Goal: Task Accomplishment & Management: Manage account settings

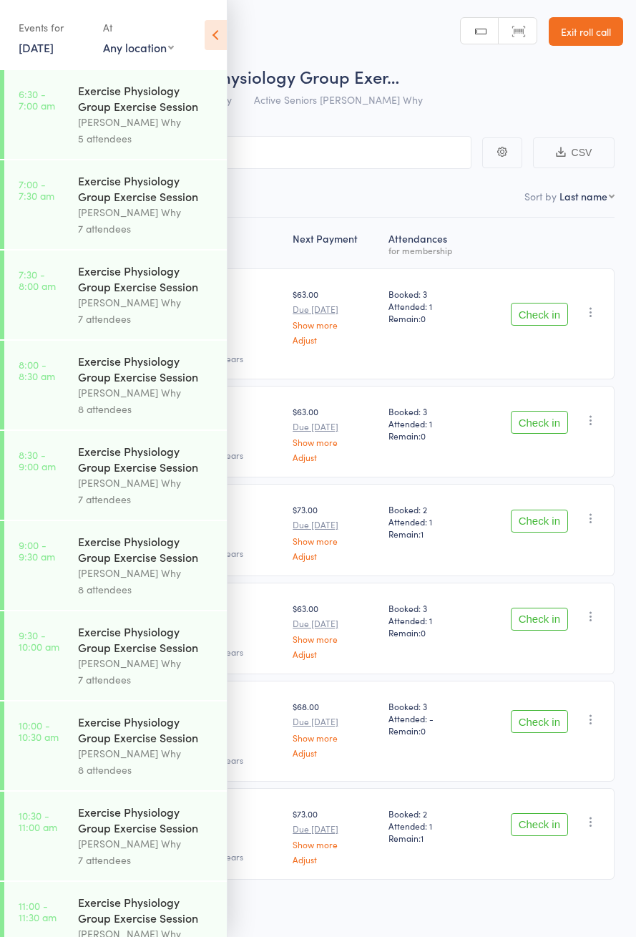
click at [36, 41] on link "[DATE]" at bounding box center [36, 47] width 35 height 16
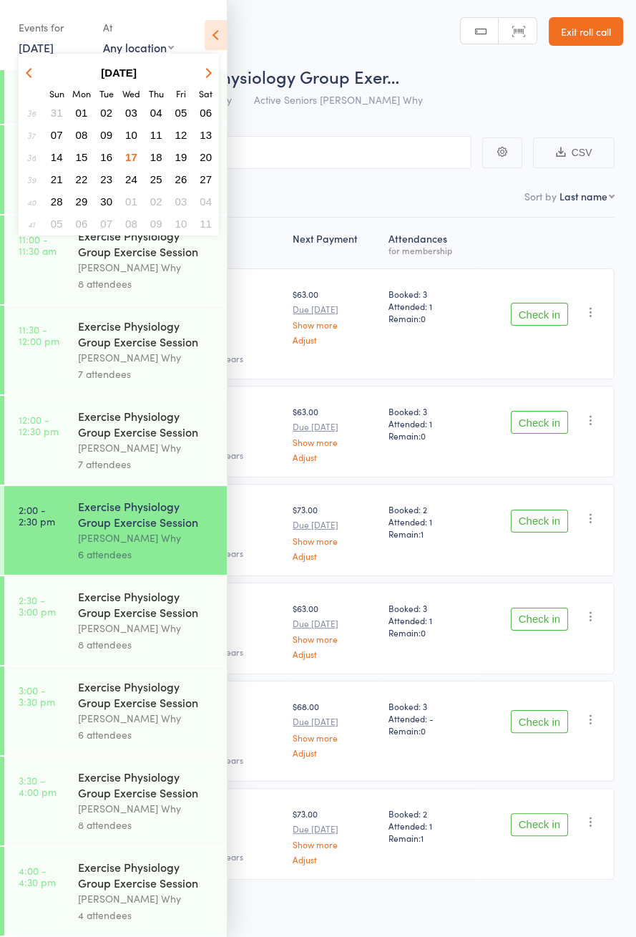
click at [249, 49] on header "Roll Call for Exercise Physiology Group Exer… 17 Sep 14:00 Dee Why Active Senio…" at bounding box center [318, 57] width 636 height 114
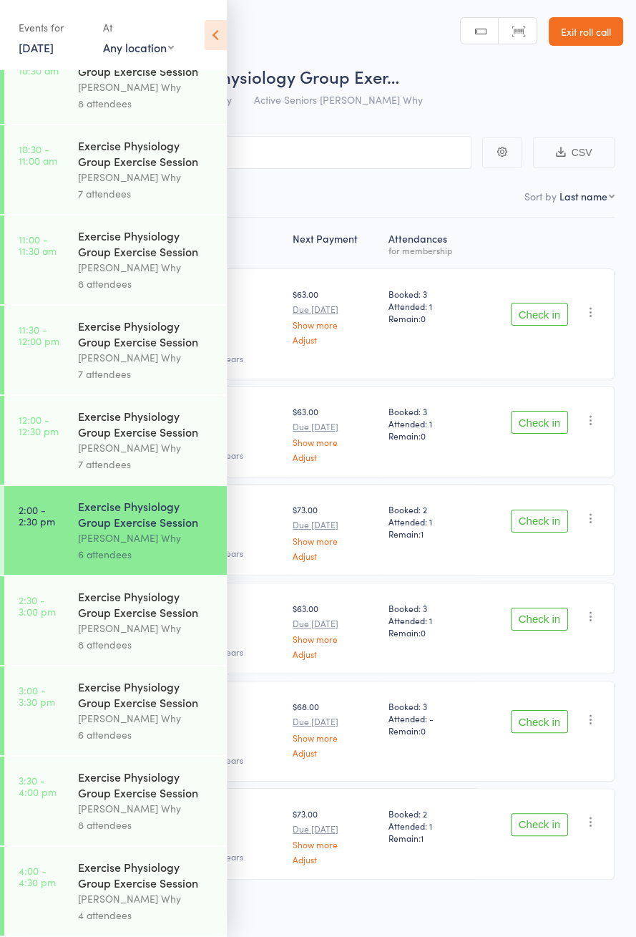
click at [224, 27] on icon at bounding box center [216, 35] width 22 height 30
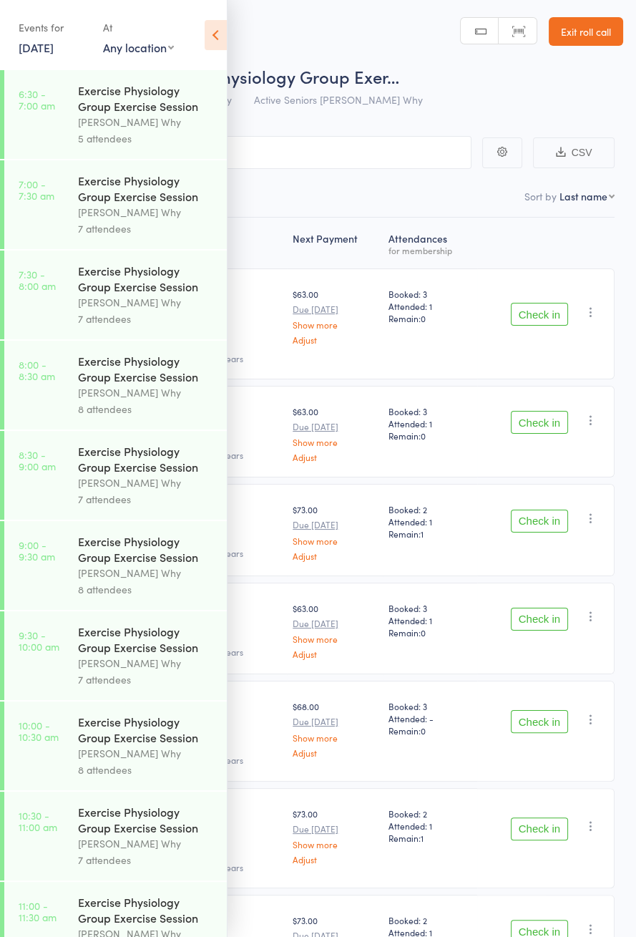
click at [218, 45] on icon at bounding box center [216, 35] width 22 height 30
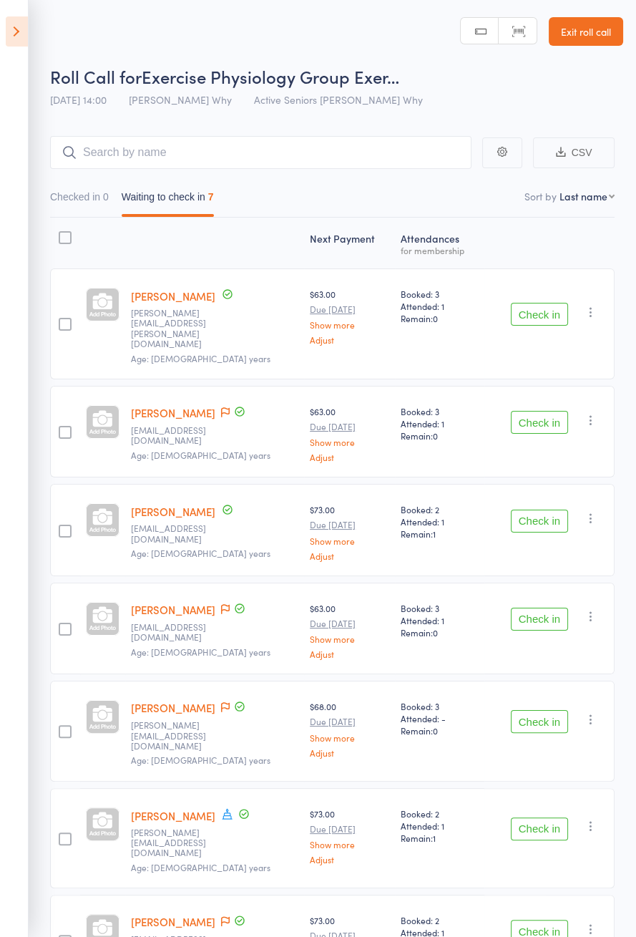
click at [230, 406] on span at bounding box center [225, 413] width 9 height 14
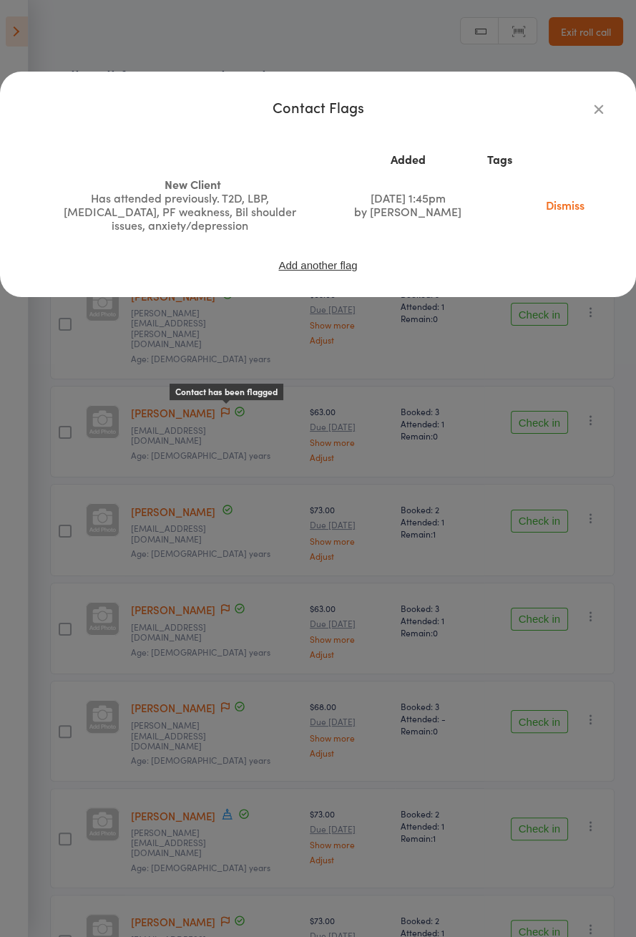
click at [531, 426] on div "Contact Flags Added Tags New Client Has attended previously. T2D, LBP, Abdomina…" at bounding box center [318, 468] width 636 height 937
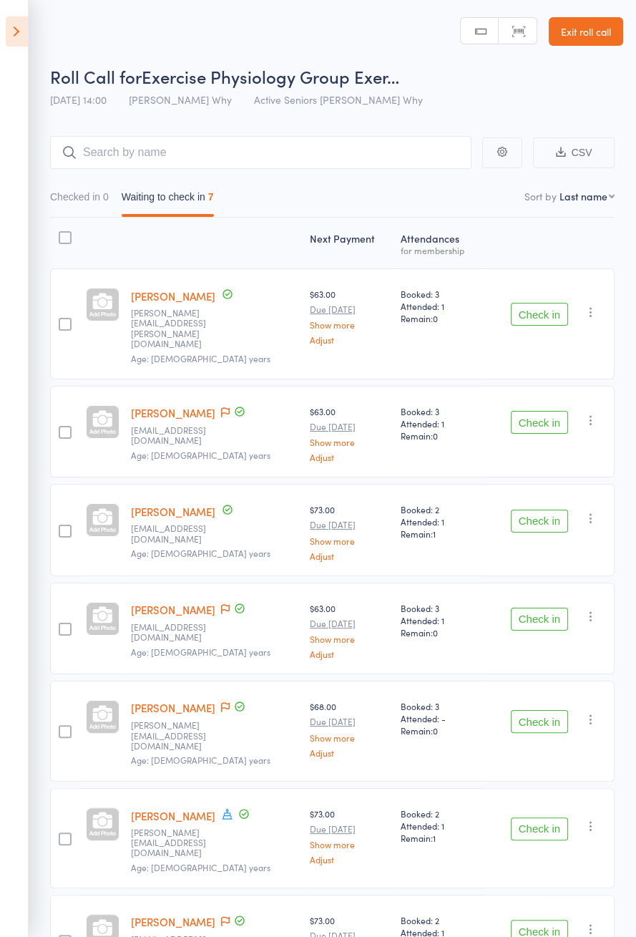
click at [538, 306] on button "Check in" at bounding box center [539, 314] width 57 height 23
click at [540, 310] on button "Check in" at bounding box center [539, 314] width 57 height 23
click at [535, 411] on button "Check in" at bounding box center [539, 422] width 57 height 23
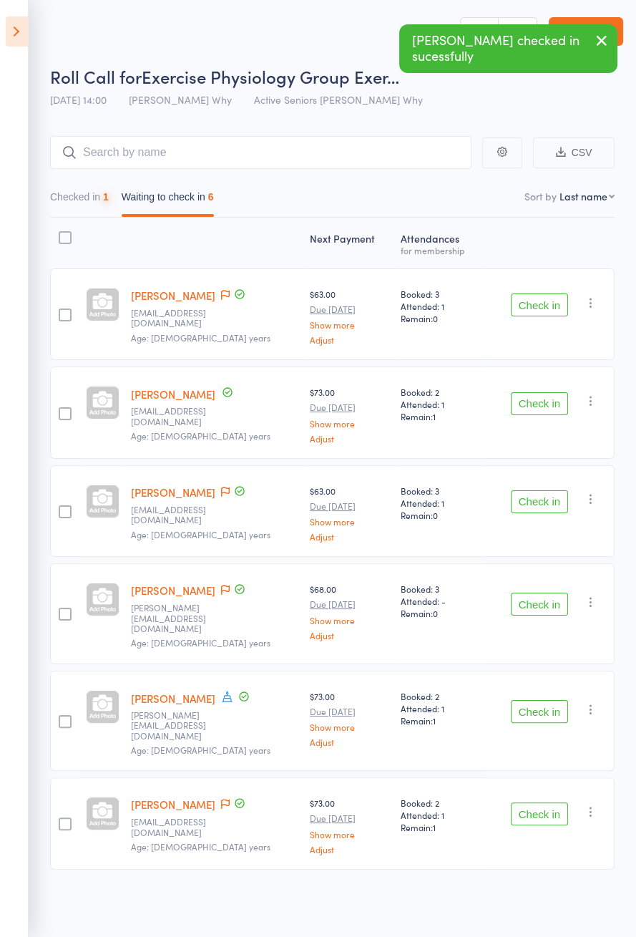
click at [536, 313] on button "Check in" at bounding box center [539, 304] width 57 height 23
click at [537, 392] on button "Check in" at bounding box center [539, 403] width 57 height 23
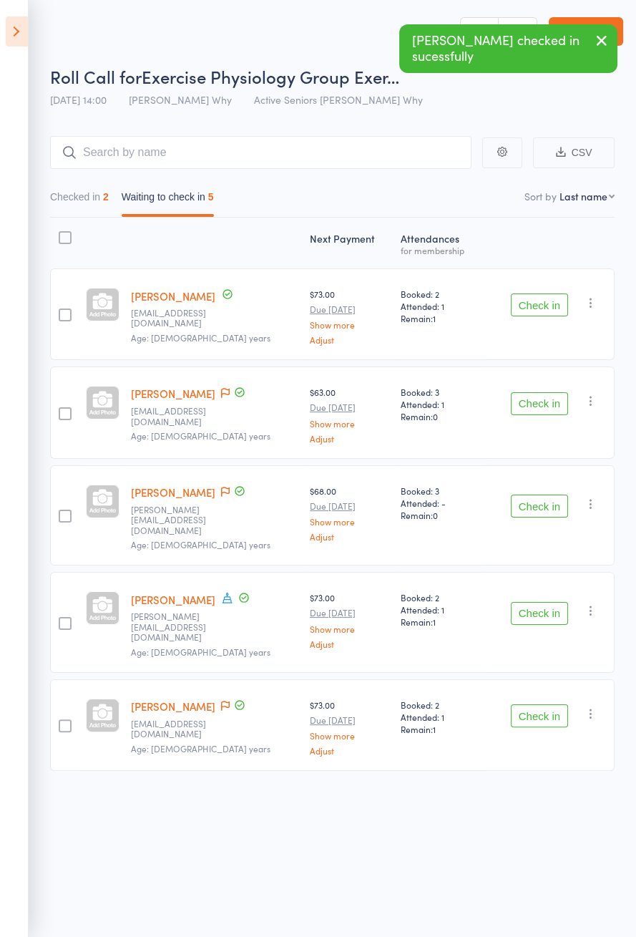
click at [537, 313] on button "Check in" at bounding box center [539, 304] width 57 height 23
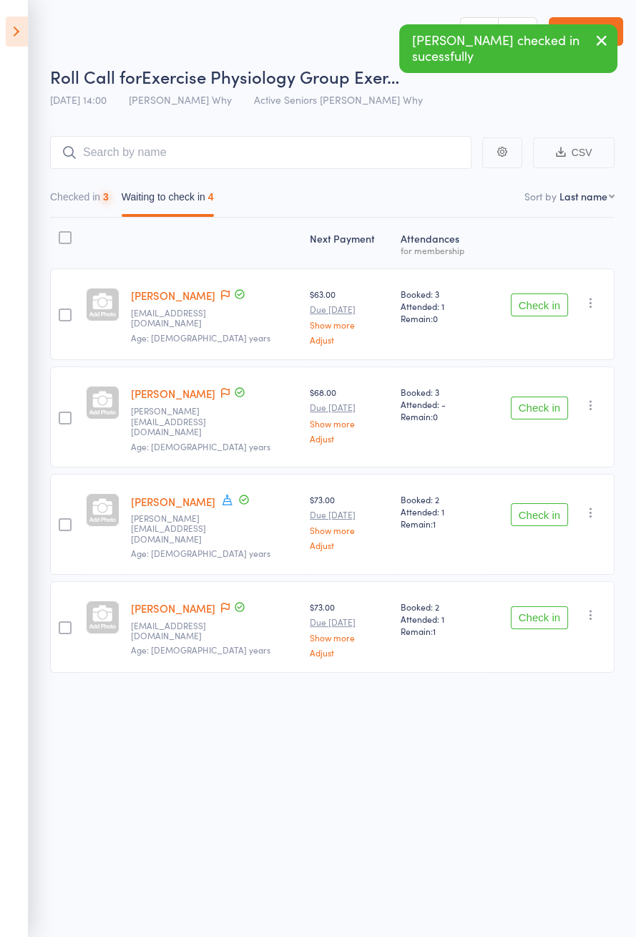
click at [535, 313] on button "Check in" at bounding box center [539, 304] width 57 height 23
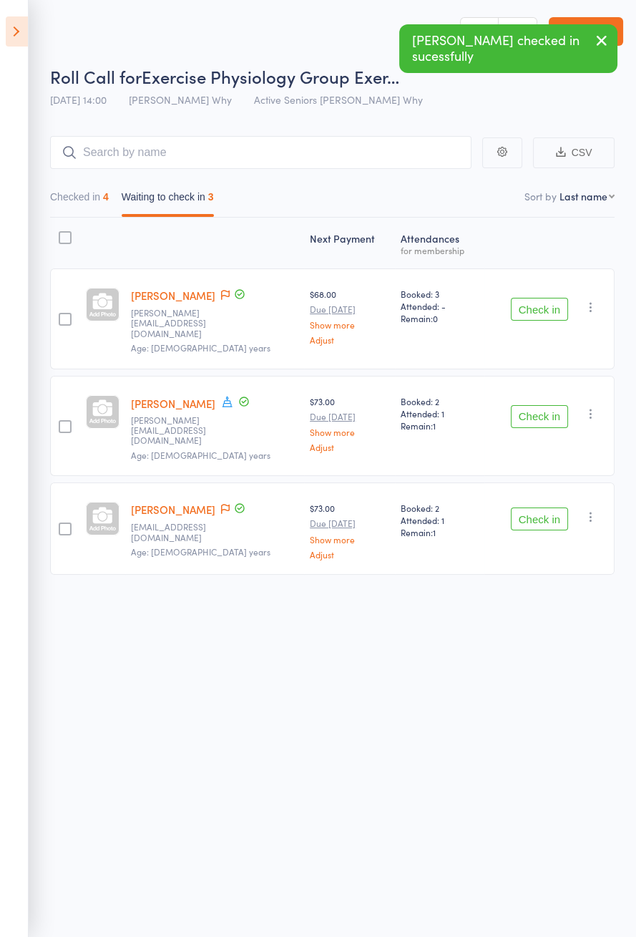
click at [238, 395] on icon at bounding box center [244, 401] width 13 height 13
click at [223, 395] on icon at bounding box center [227, 401] width 13 height 13
click at [429, 663] on div "Roll Call for Exercise Physiology Group Exer… 17 Sep 14:00 Dee Why Active Senio…" at bounding box center [318, 468] width 636 height 937
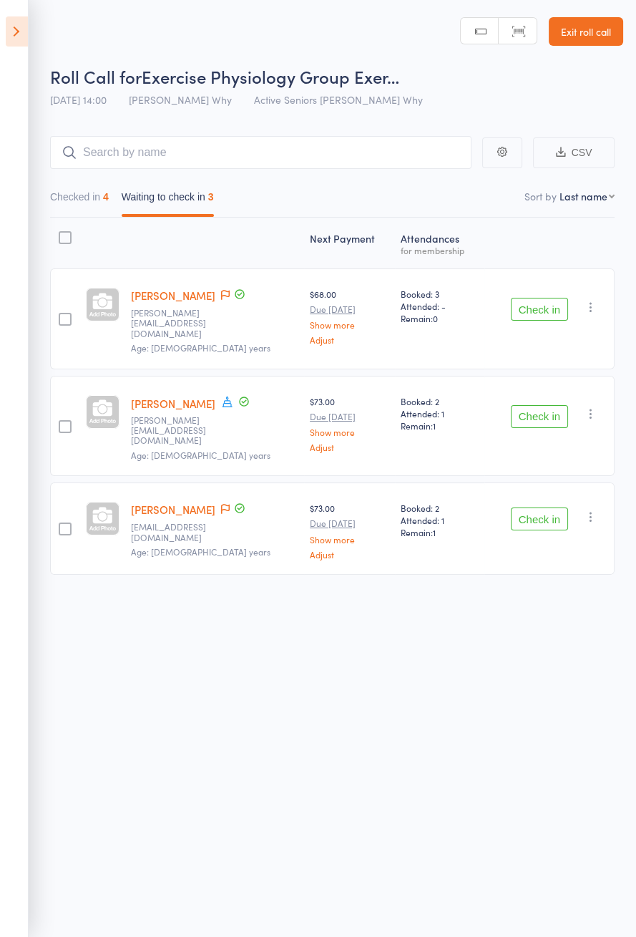
click at [221, 504] on icon at bounding box center [225, 509] width 9 height 10
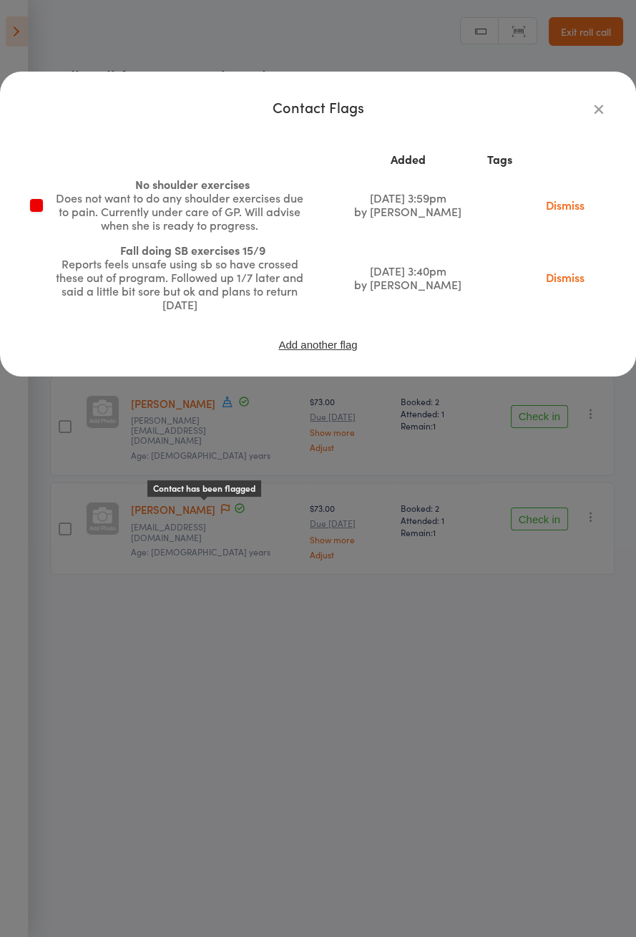
click at [520, 609] on div "Contact Flags Added Tags No shoulder exercises Does not want to do any shoulder…" at bounding box center [318, 468] width 636 height 937
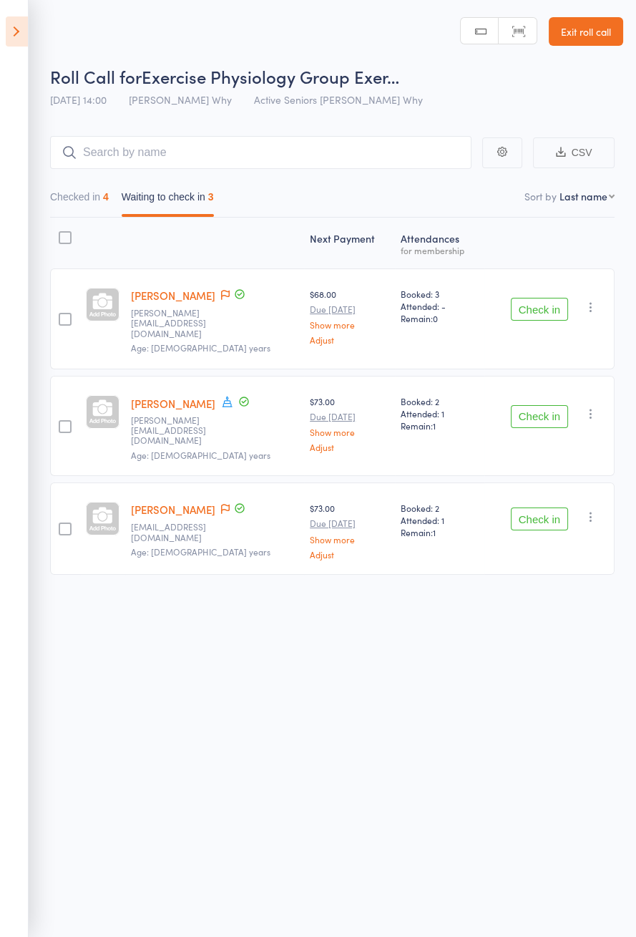
click at [538, 308] on button "Check in" at bounding box center [539, 309] width 57 height 23
click at [543, 308] on button "Check in" at bounding box center [539, 309] width 57 height 23
click at [541, 405] on button "Check in" at bounding box center [539, 416] width 57 height 23
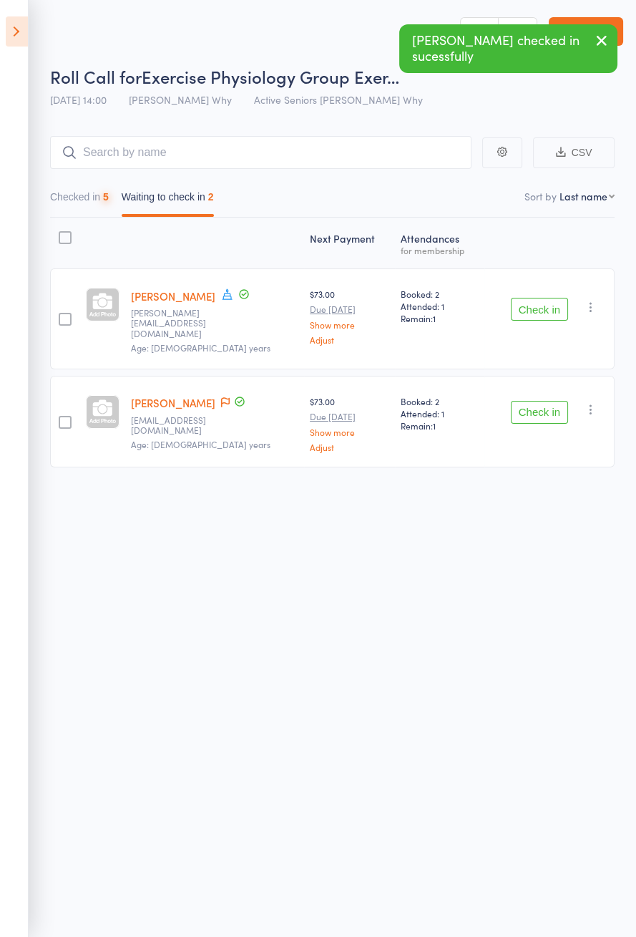
click at [545, 307] on button "Check in" at bounding box center [539, 309] width 57 height 23
click at [544, 401] on button "Check in" at bounding box center [539, 412] width 57 height 23
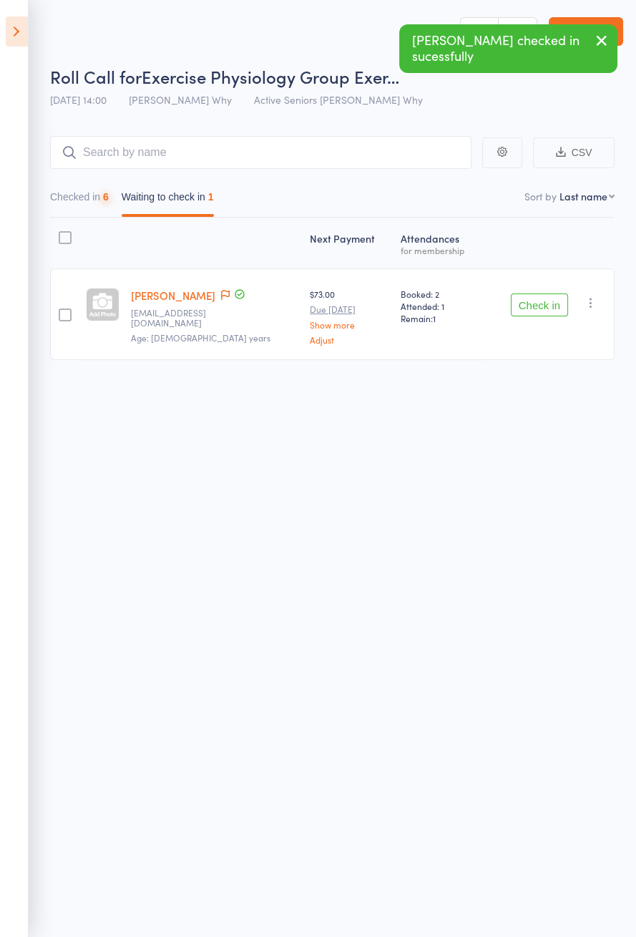
click at [542, 301] on button "Check in" at bounding box center [539, 304] width 57 height 23
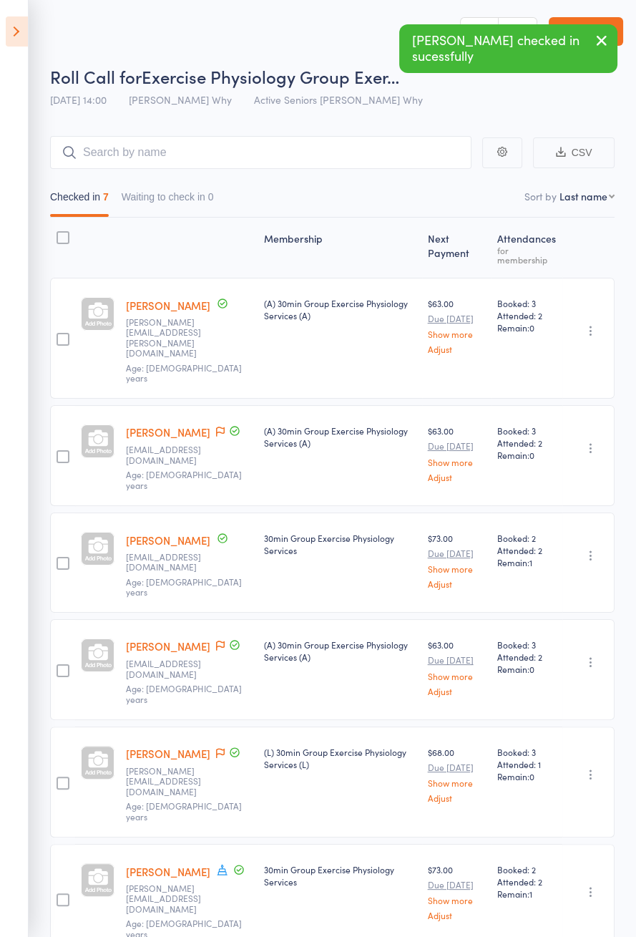
click at [7, 38] on icon at bounding box center [17, 31] width 22 height 30
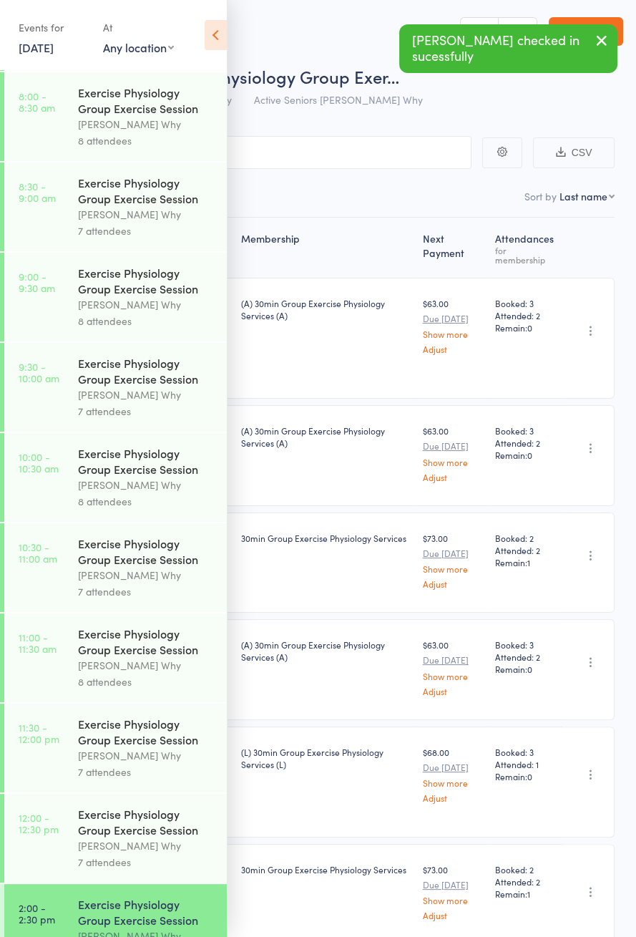
scroll to position [688, 0]
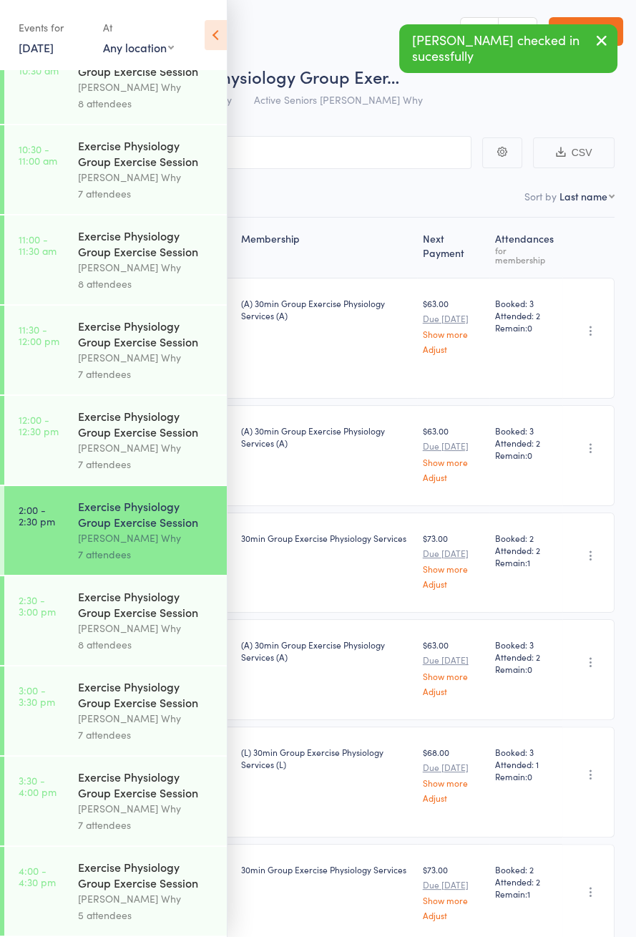
click at [111, 620] on div "Dee Why" at bounding box center [146, 628] width 137 height 16
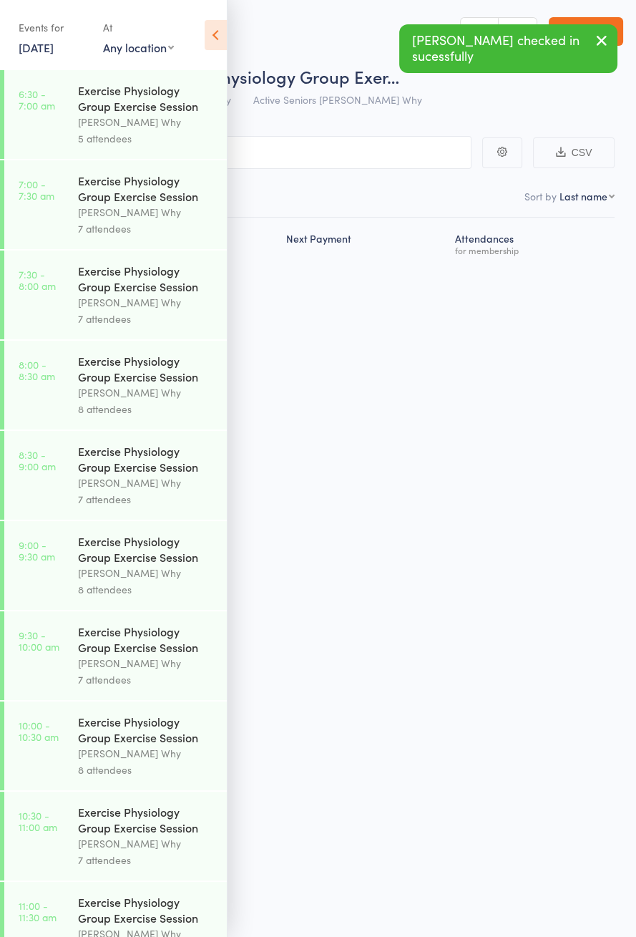
click at [225, 36] on icon at bounding box center [216, 35] width 22 height 30
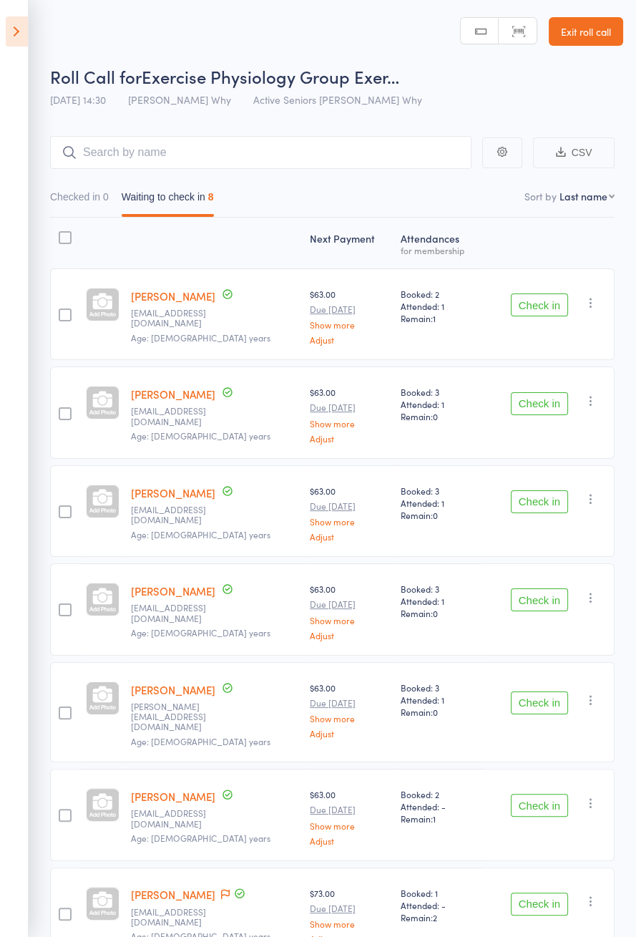
click at [6, 34] on icon at bounding box center [17, 31] width 22 height 30
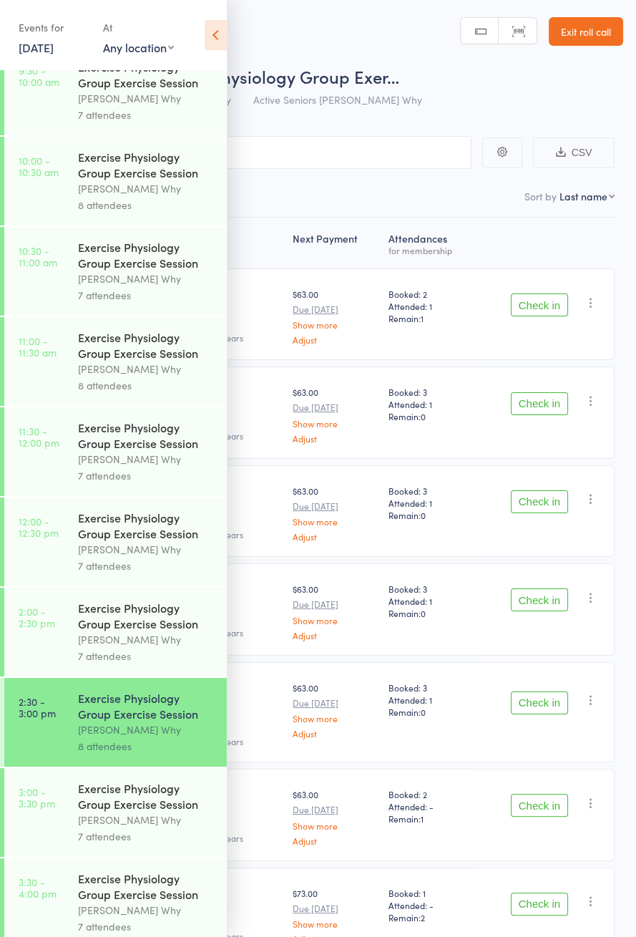
scroll to position [688, 0]
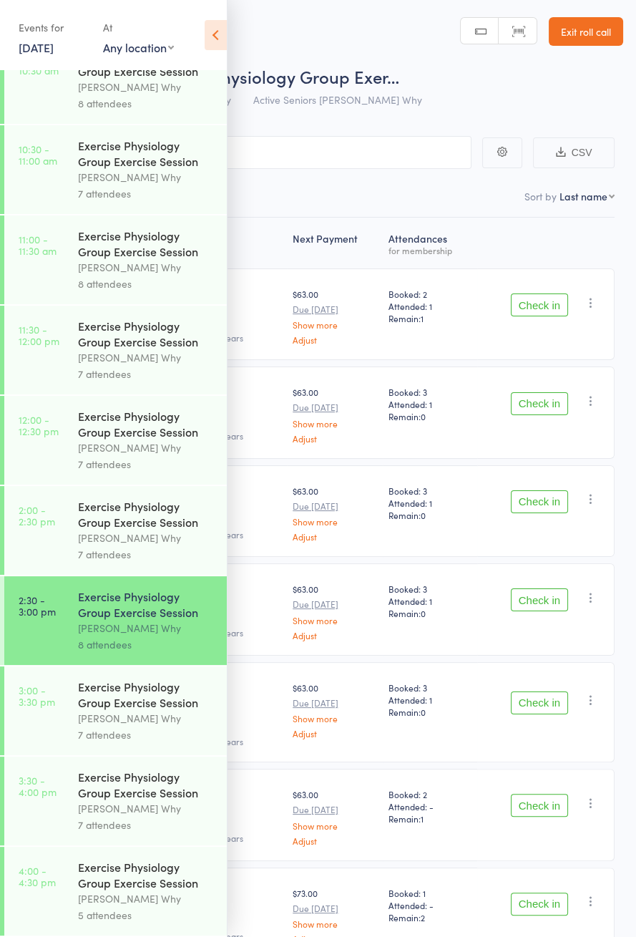
click at [210, 47] on icon at bounding box center [216, 35] width 22 height 30
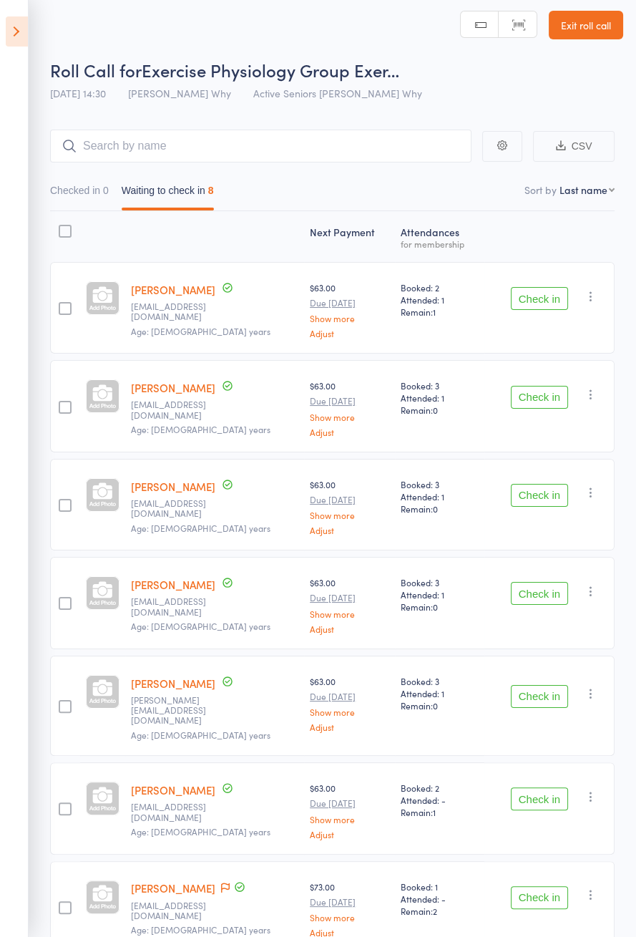
scroll to position [100, 0]
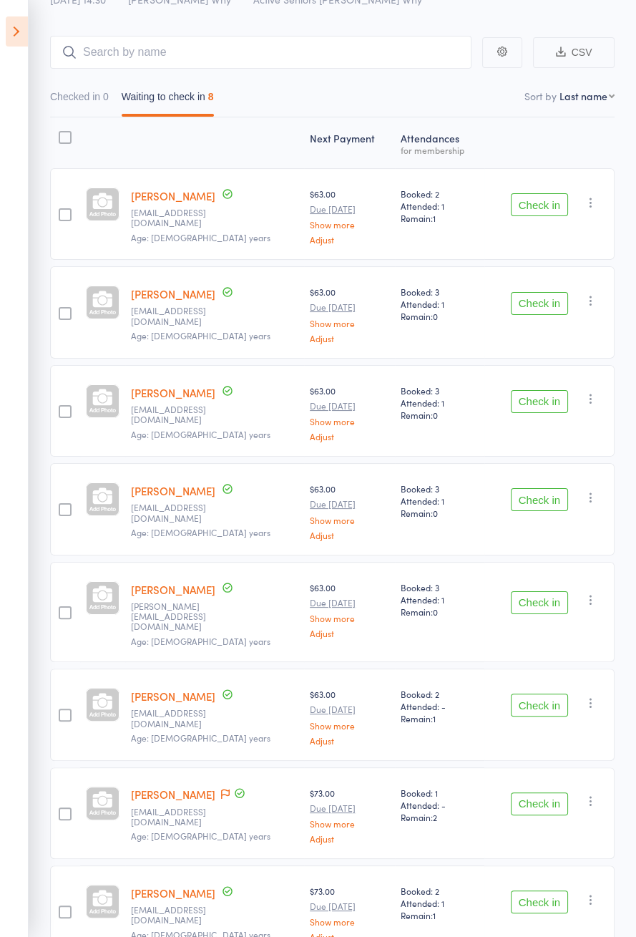
click at [221, 789] on icon at bounding box center [225, 794] width 9 height 10
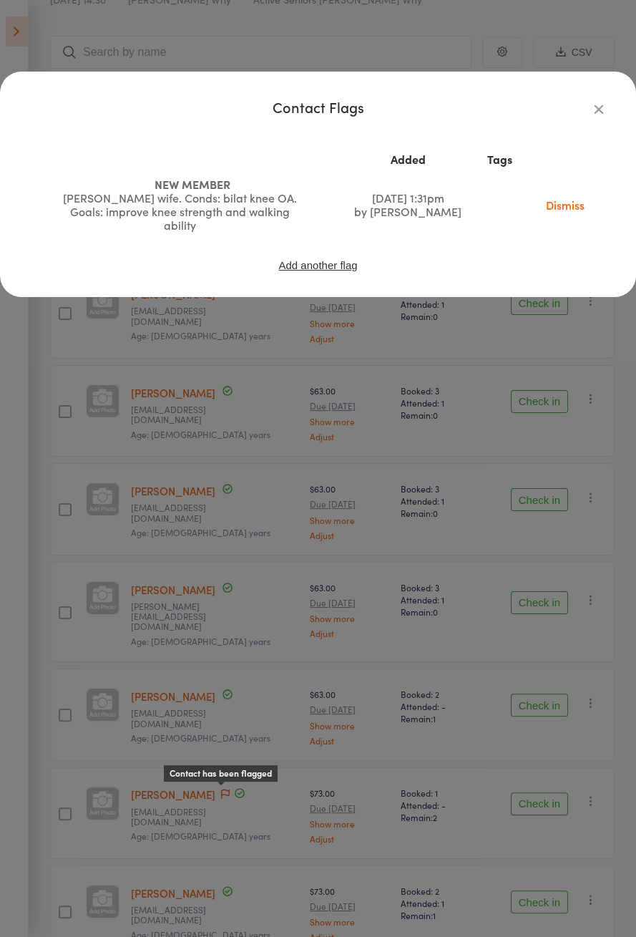
click at [530, 779] on div "Contact Flags Added Tags NEW MEMBER Jim Young's wife. Conds: bilat knee OA. Goa…" at bounding box center [318, 468] width 636 height 937
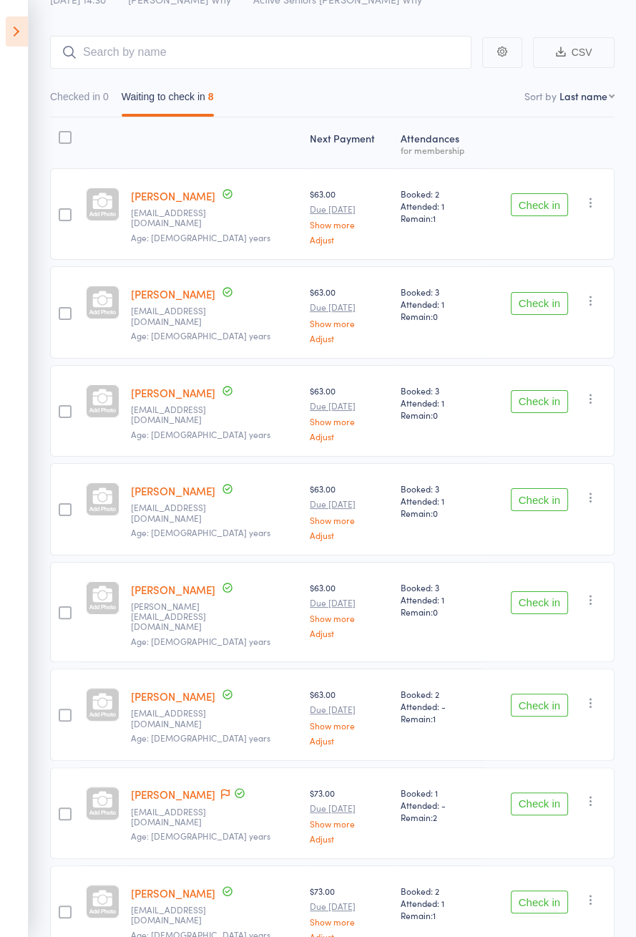
click at [536, 792] on button "Check in" at bounding box center [539, 803] width 57 height 23
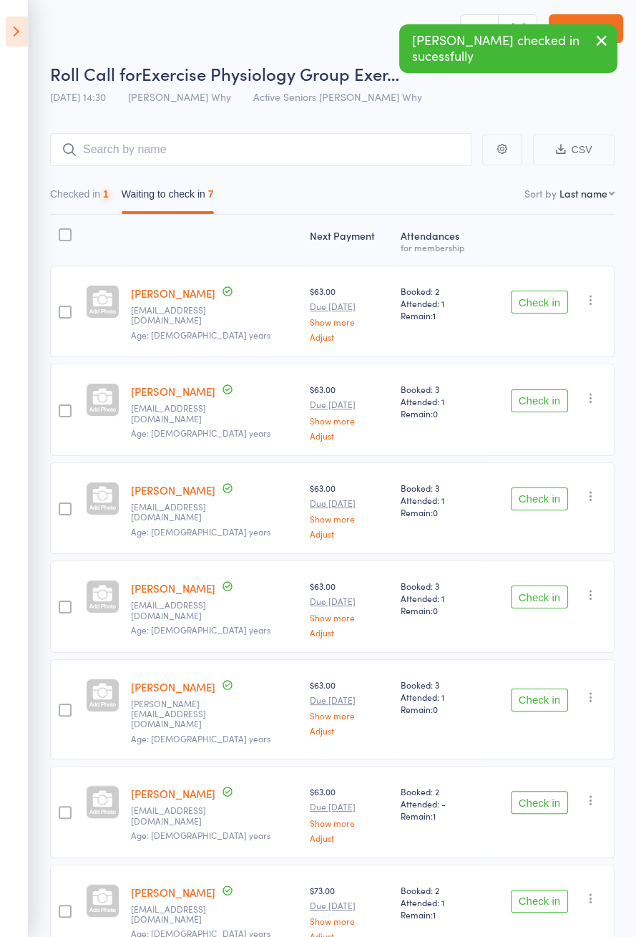
click at [533, 791] on button "Check in" at bounding box center [539, 802] width 57 height 23
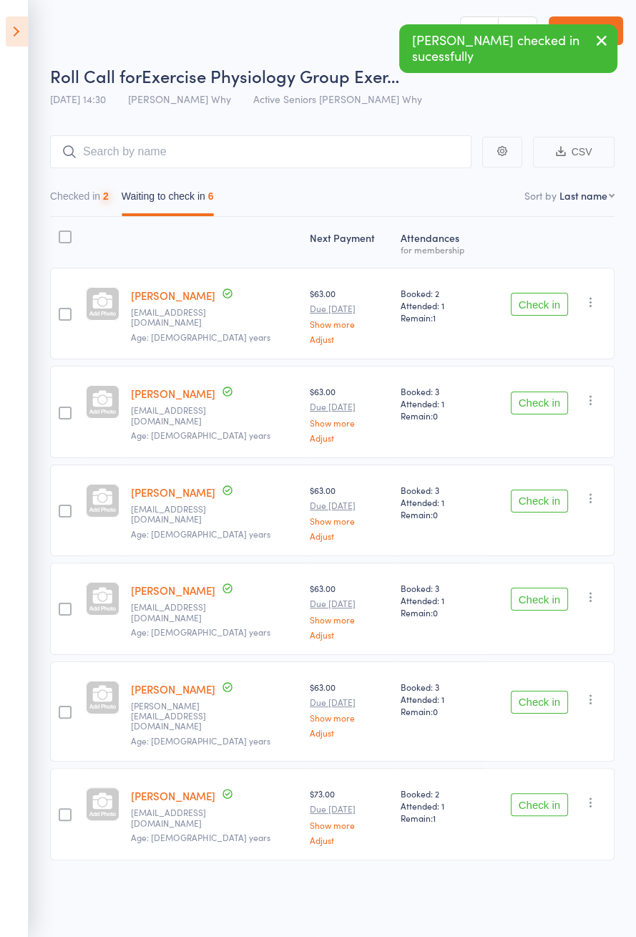
scroll to position [0, 0]
click at [72, 196] on button "Checked in 2" at bounding box center [79, 200] width 59 height 33
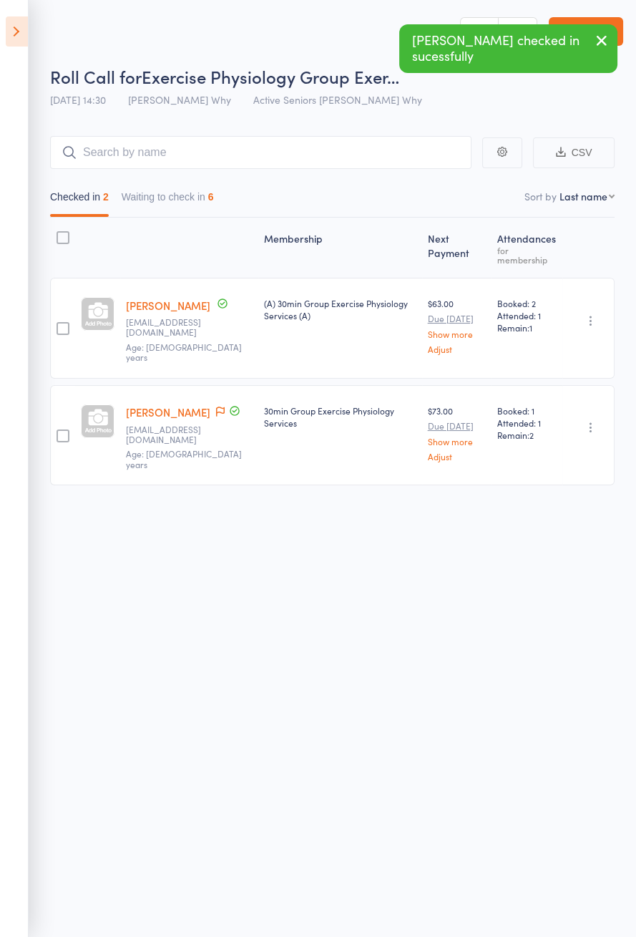
click at [142, 212] on button "Waiting to check in 6" at bounding box center [168, 200] width 92 height 33
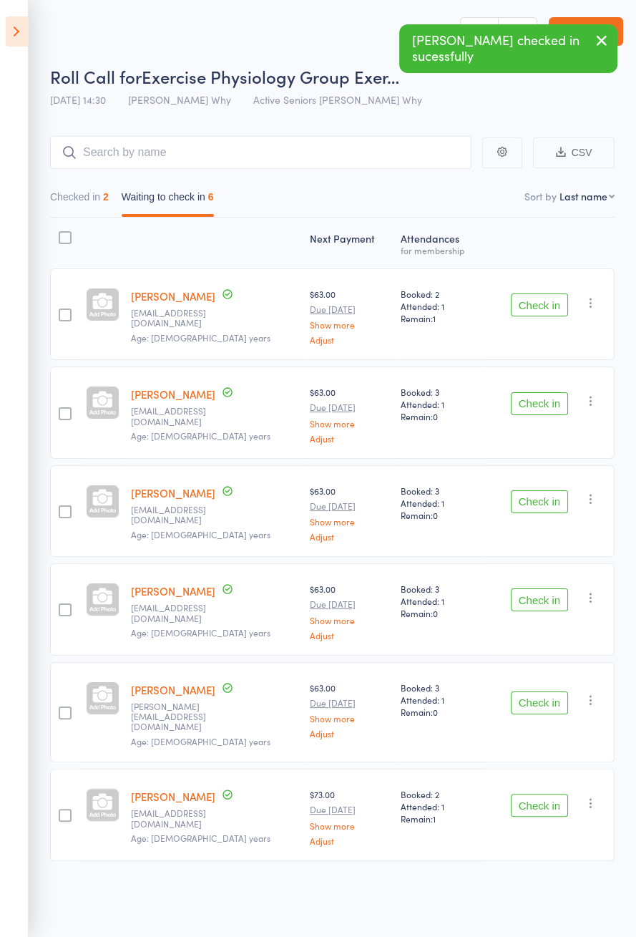
click at [532, 801] on button "Check in" at bounding box center [539, 805] width 57 height 23
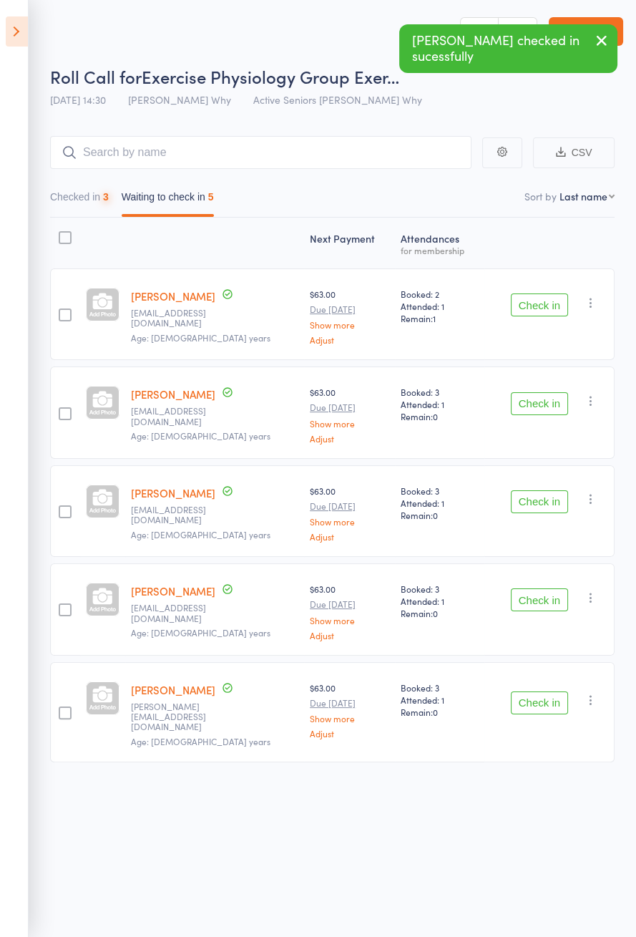
click at [59, 190] on button "Checked in 3" at bounding box center [79, 200] width 59 height 33
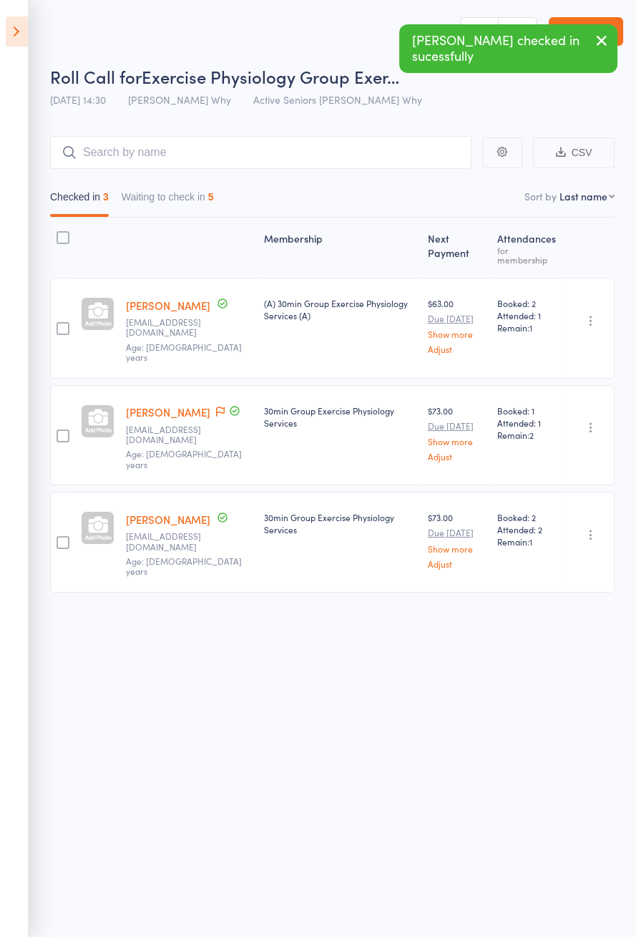
click at [591, 313] on icon "button" at bounding box center [591, 320] width 14 height 14
click at [523, 340] on li "Undo check-in" at bounding box center [540, 349] width 118 height 18
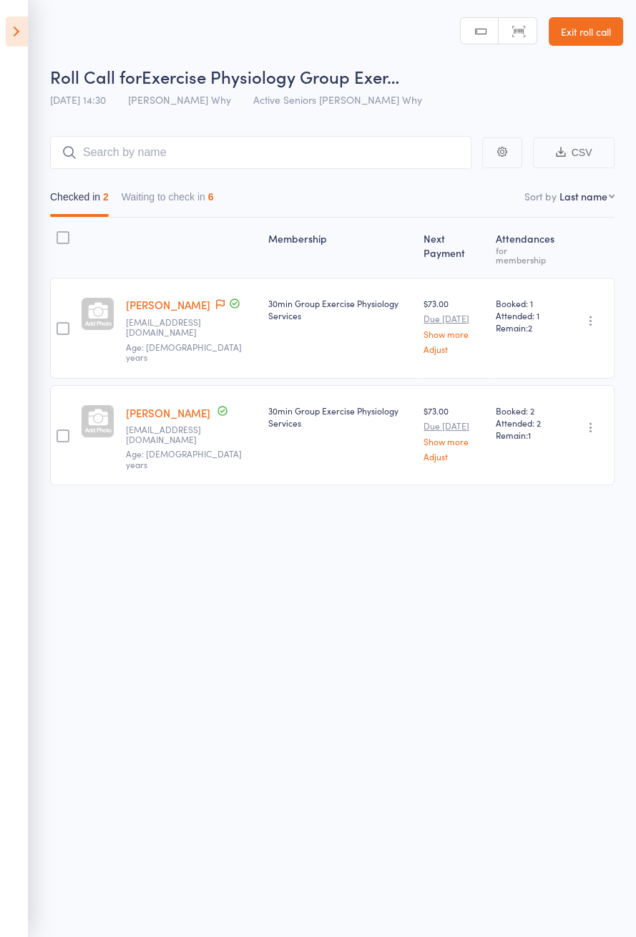
click at [162, 212] on button "Waiting to check in 6" at bounding box center [168, 200] width 92 height 33
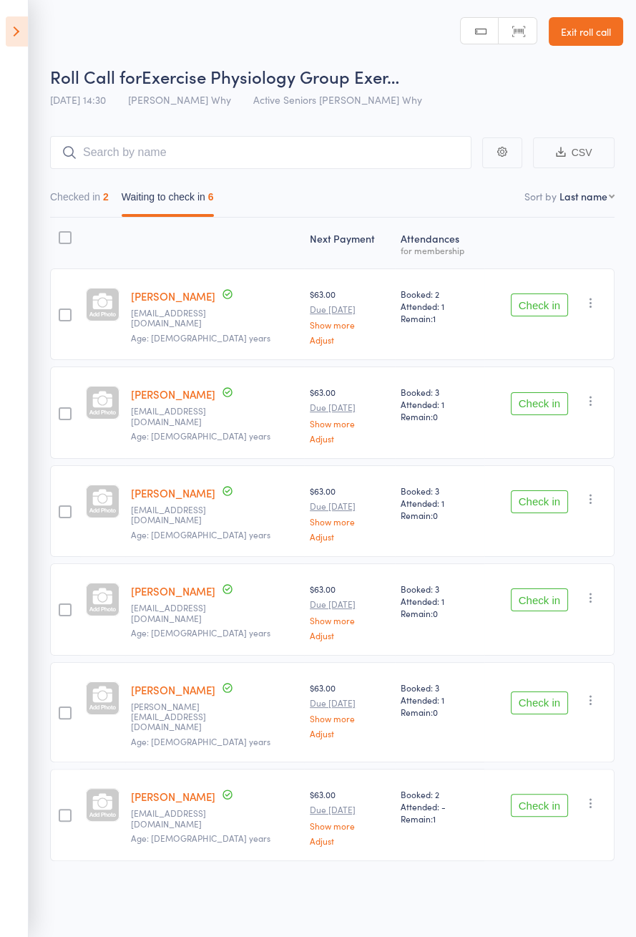
click at [533, 406] on button "Check in" at bounding box center [539, 403] width 57 height 23
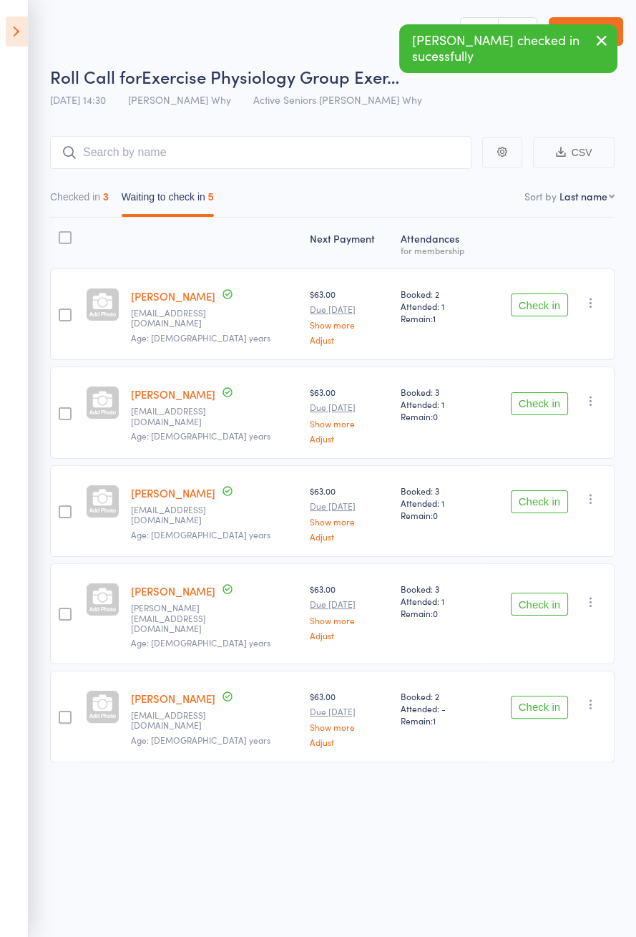
click at [533, 596] on button "Check in" at bounding box center [539, 604] width 57 height 23
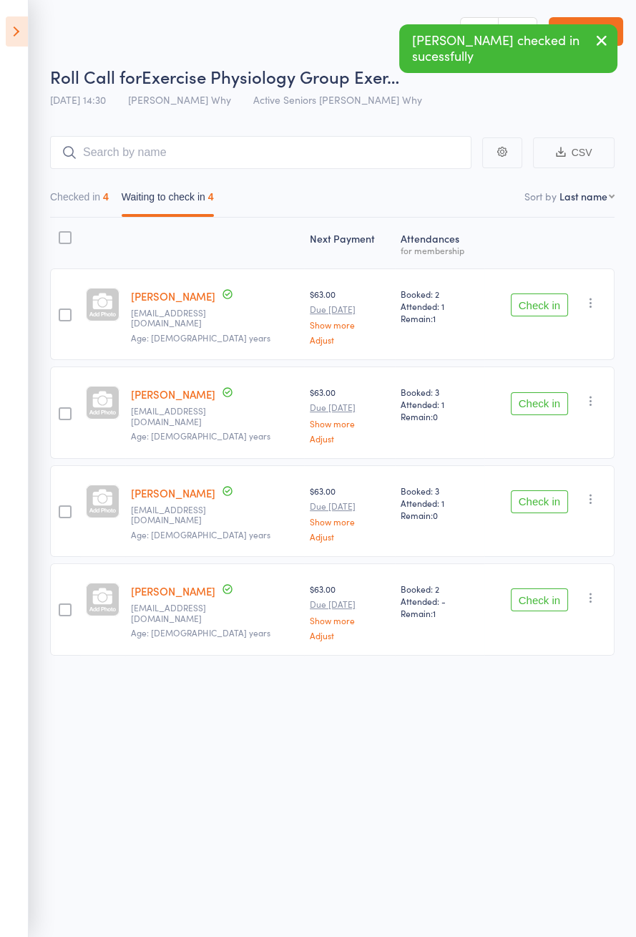
click at [527, 404] on button "Check in" at bounding box center [539, 403] width 57 height 23
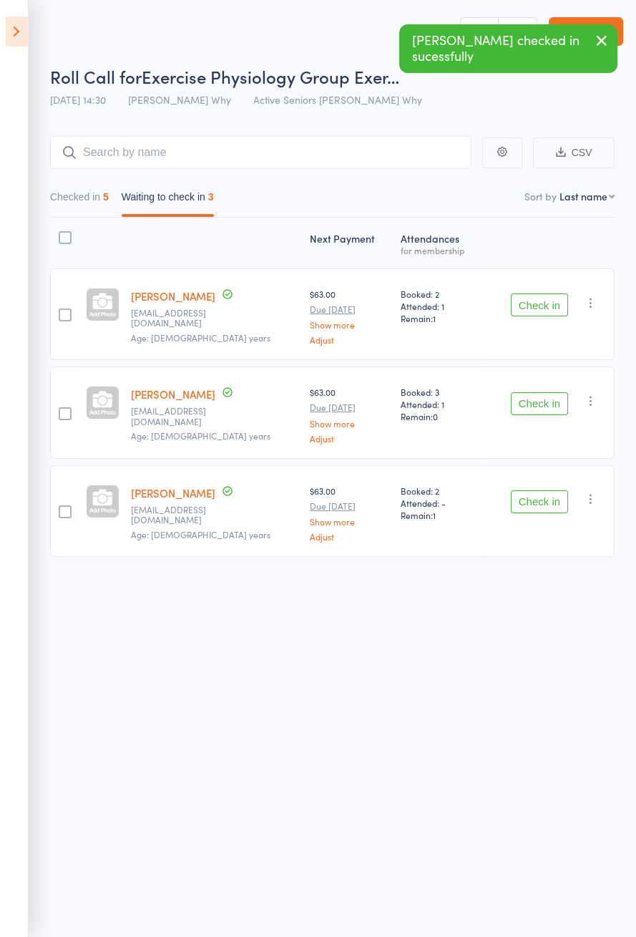
click at [521, 401] on button "Check in" at bounding box center [539, 403] width 57 height 23
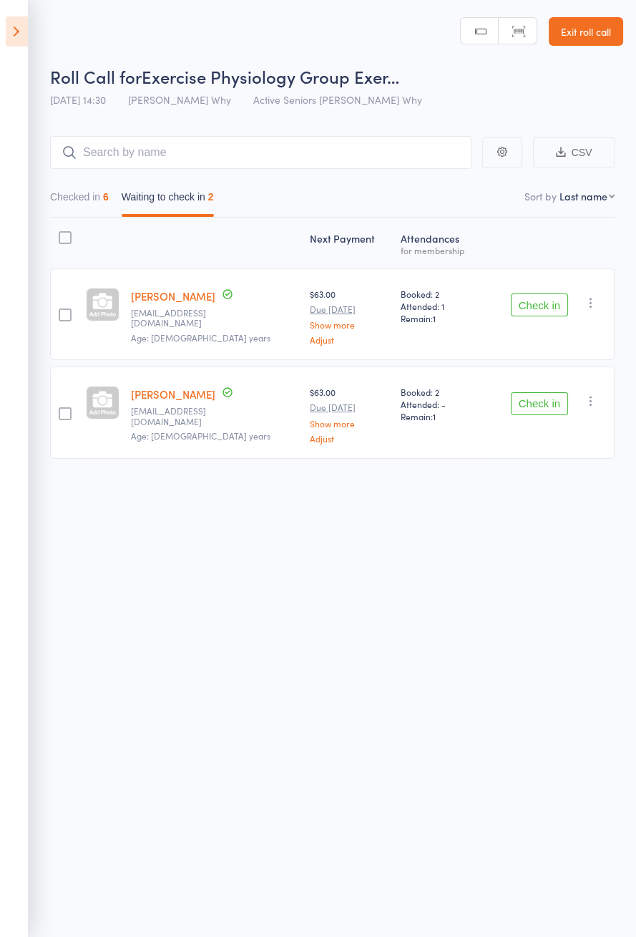
click at [543, 309] on button "Check in" at bounding box center [539, 304] width 57 height 23
click at [545, 304] on button "Check in" at bounding box center [539, 304] width 57 height 23
click at [547, 301] on button "Check in" at bounding box center [539, 304] width 57 height 23
click at [546, 298] on button "Check in" at bounding box center [539, 304] width 57 height 23
click at [546, 392] on button "Check in" at bounding box center [539, 403] width 57 height 23
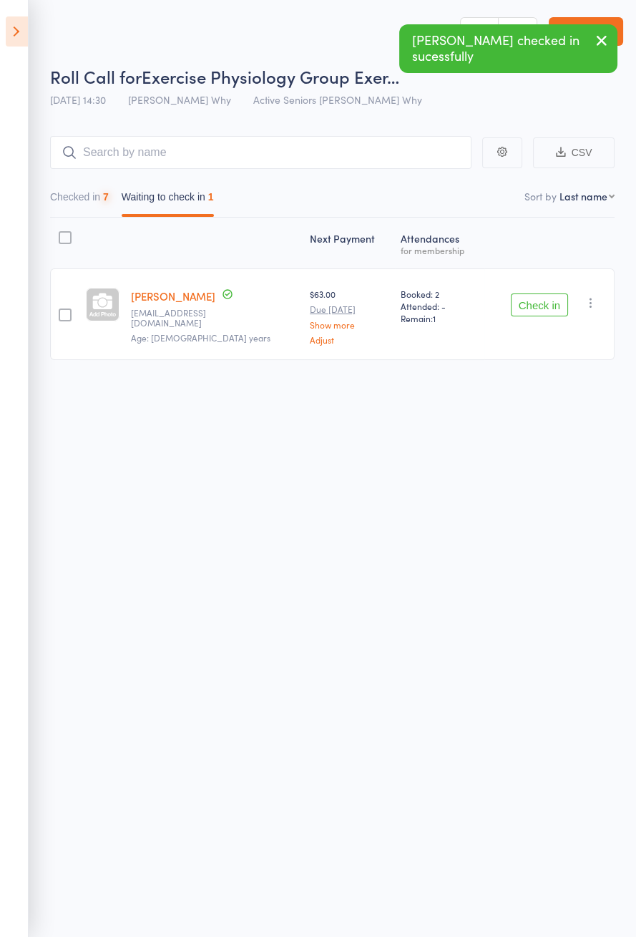
click at [544, 301] on button "Check in" at bounding box center [539, 304] width 57 height 23
click at [545, 300] on button "Check in" at bounding box center [539, 304] width 57 height 23
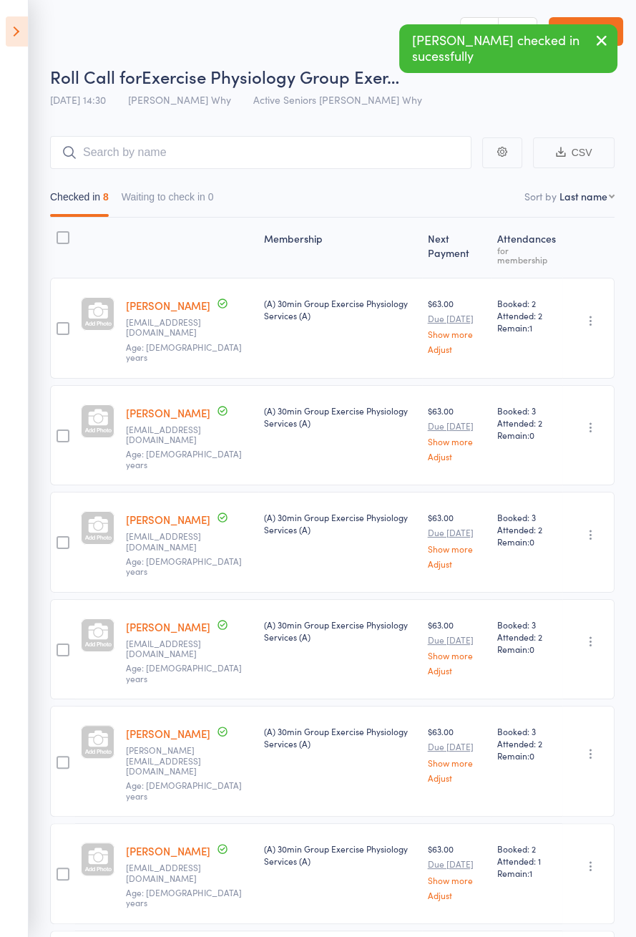
click at [24, 38] on icon at bounding box center [17, 31] width 22 height 30
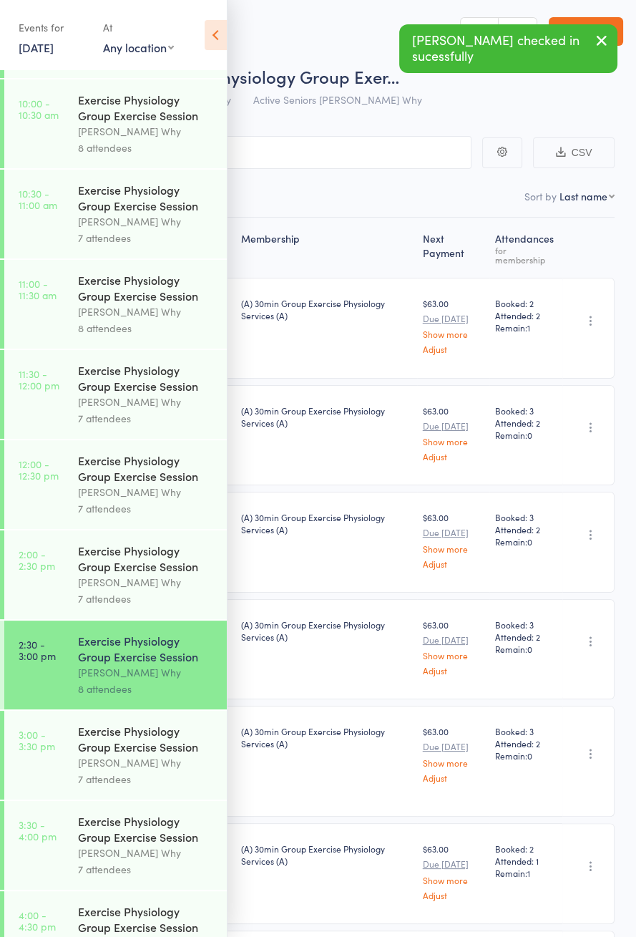
click at [98, 771] on div "Dee Why" at bounding box center [146, 762] width 137 height 16
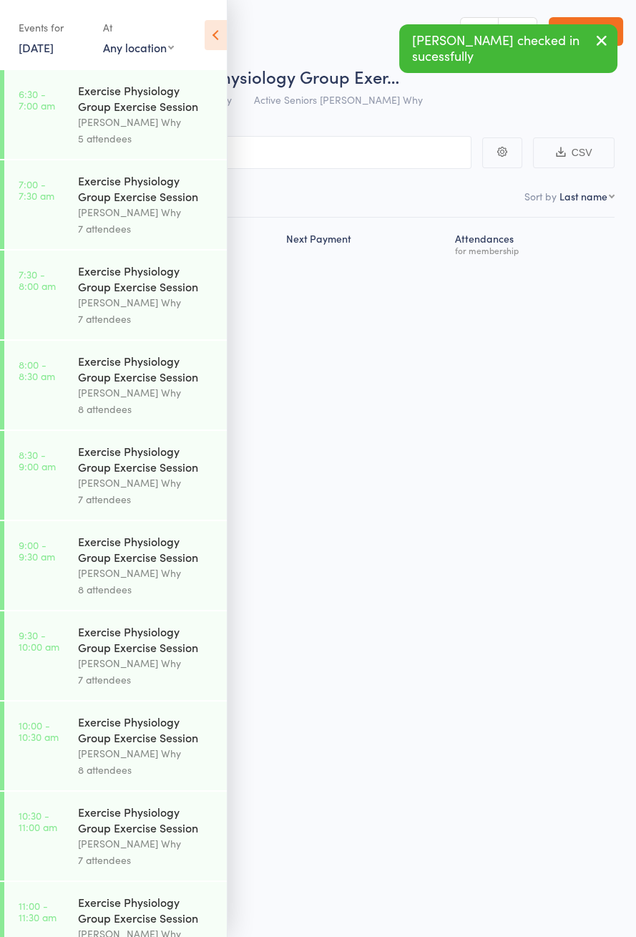
click at [216, 37] on icon at bounding box center [216, 35] width 22 height 30
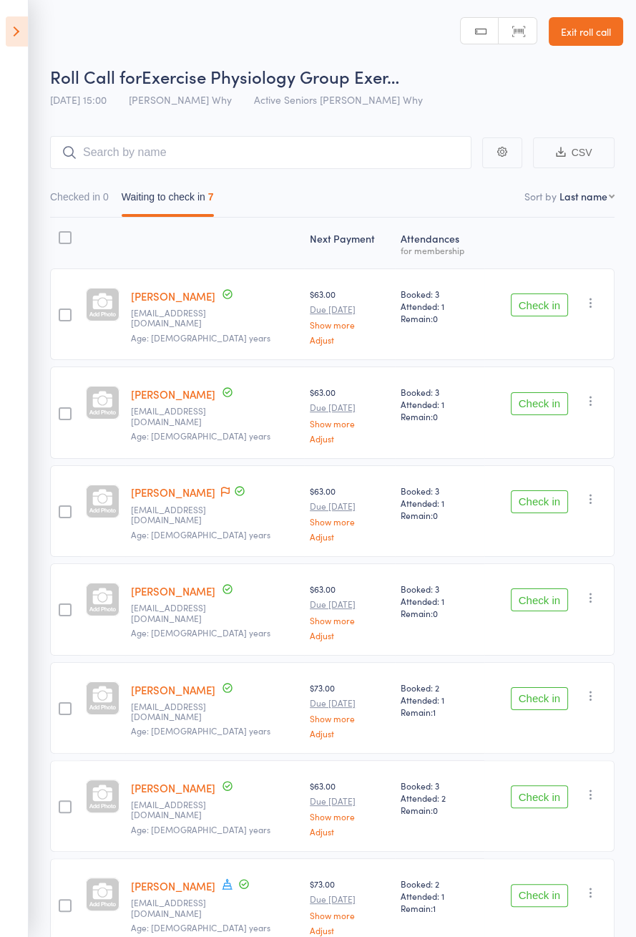
click at [221, 487] on icon at bounding box center [225, 492] width 9 height 10
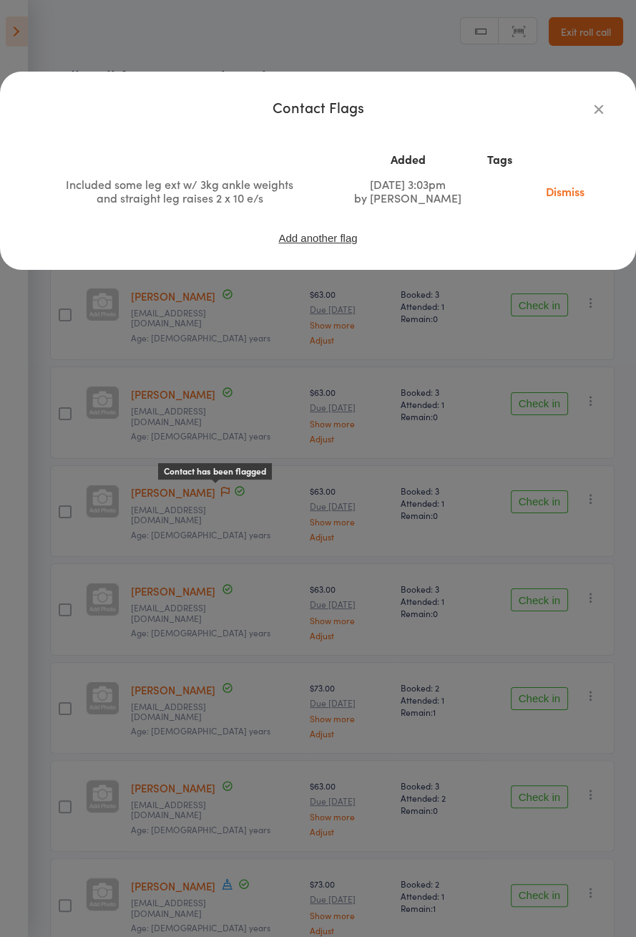
click at [112, 593] on div "Contact Flags Added Tags Included some leg ext w/ 3kg ankle weights and straigh…" at bounding box center [318, 468] width 636 height 937
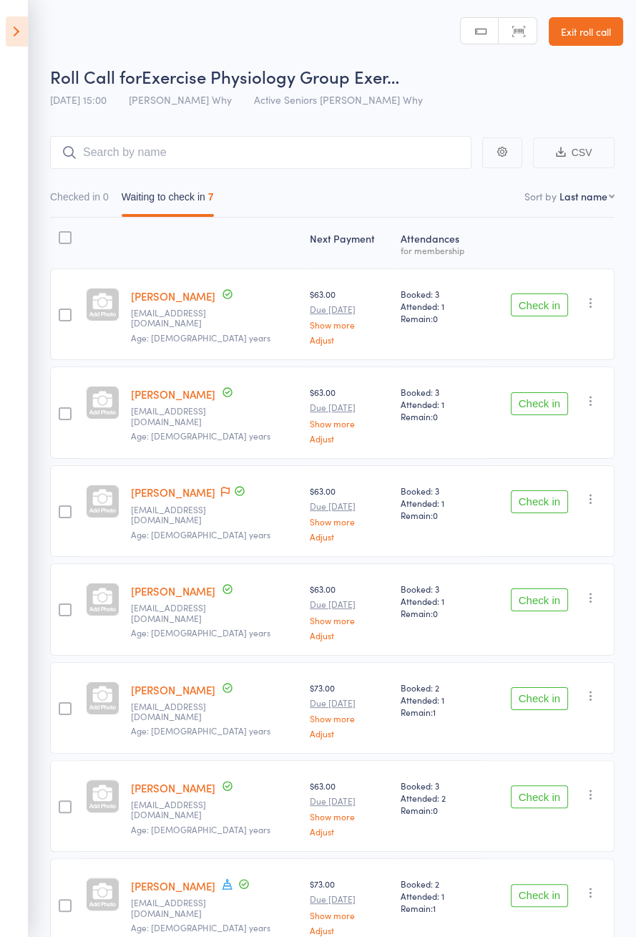
click at [222, 879] on icon at bounding box center [227, 884] width 10 height 11
click at [241, 628] on small "Age: 71 years" at bounding box center [215, 633] width 168 height 10
click at [535, 308] on button "Check in" at bounding box center [539, 304] width 57 height 23
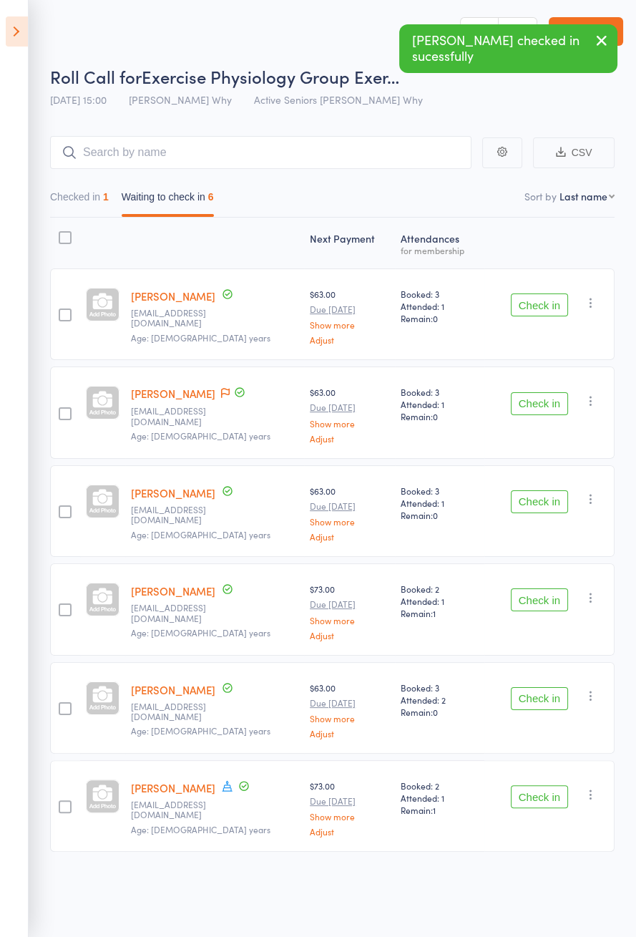
click at [221, 787] on span at bounding box center [227, 787] width 13 height 16
click at [316, 918] on div "Roll Call for Exercise Physiology Group Exer… 17 Sep 15:00 Dee Why Active Senio…" at bounding box center [318, 468] width 636 height 937
click at [24, 44] on icon at bounding box center [17, 31] width 22 height 30
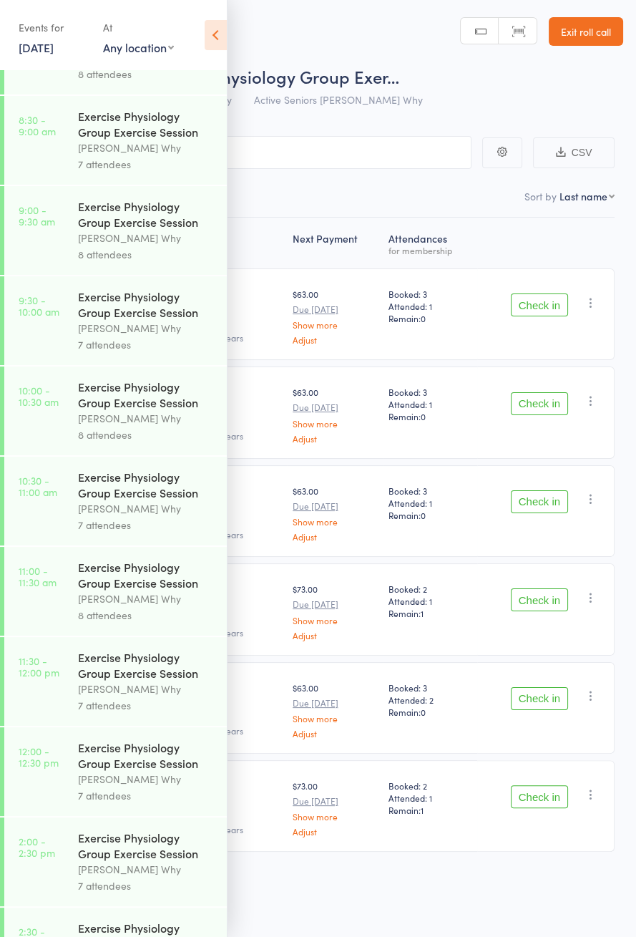
scroll to position [622, 0]
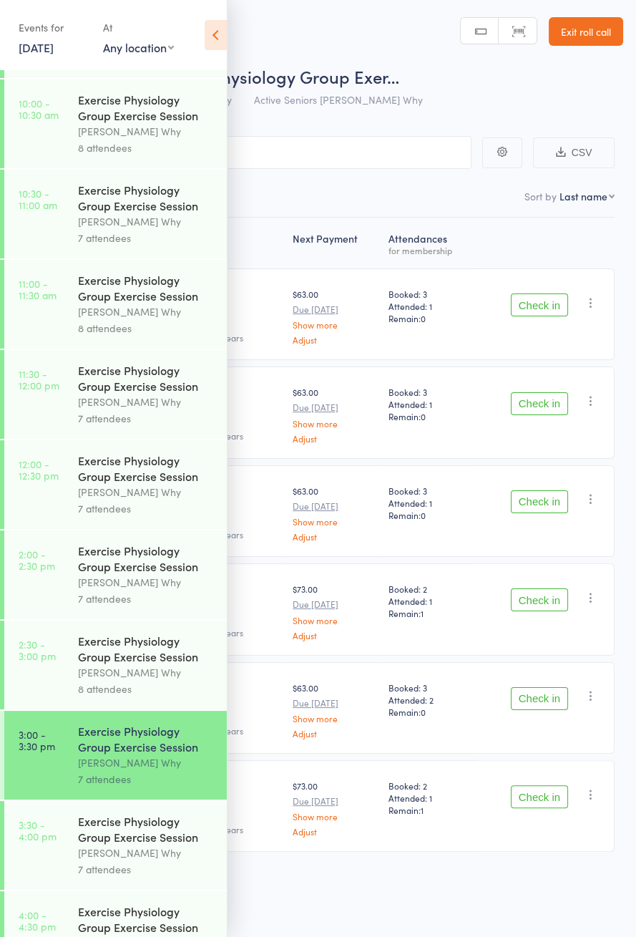
click at [211, 39] on icon at bounding box center [216, 35] width 22 height 30
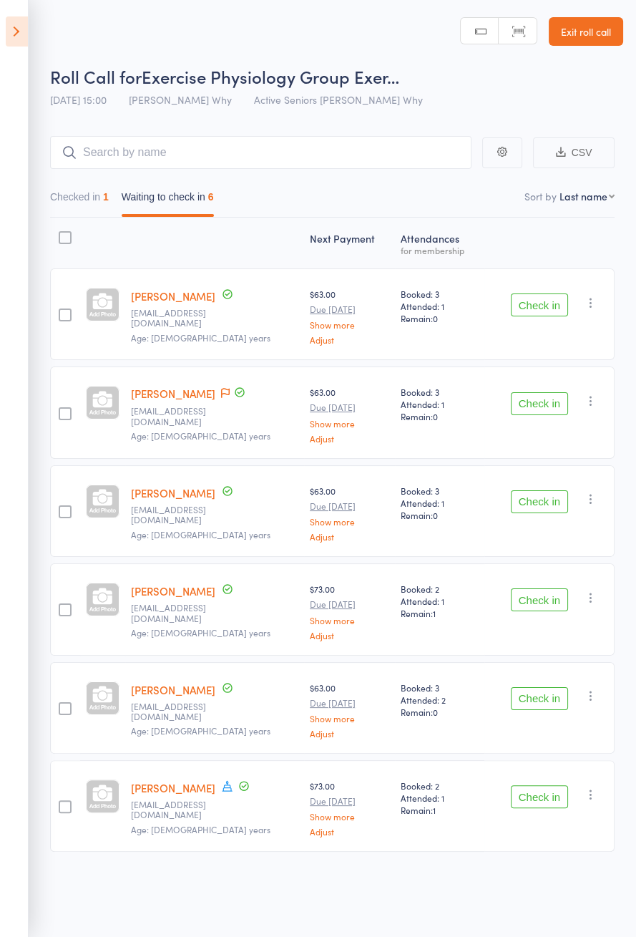
click at [548, 308] on button "Check in" at bounding box center [539, 304] width 57 height 23
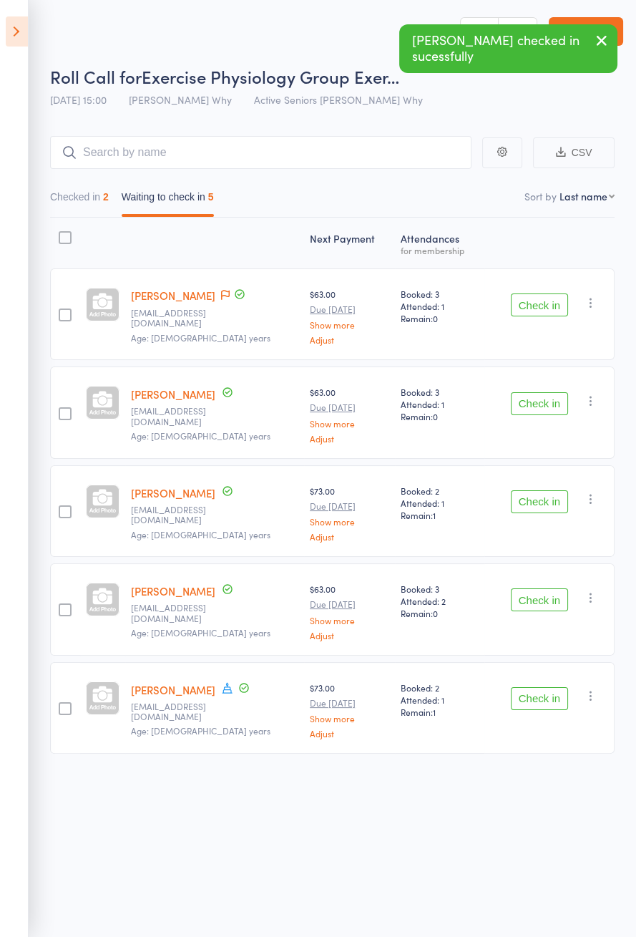
click at [537, 396] on button "Check in" at bounding box center [539, 403] width 57 height 23
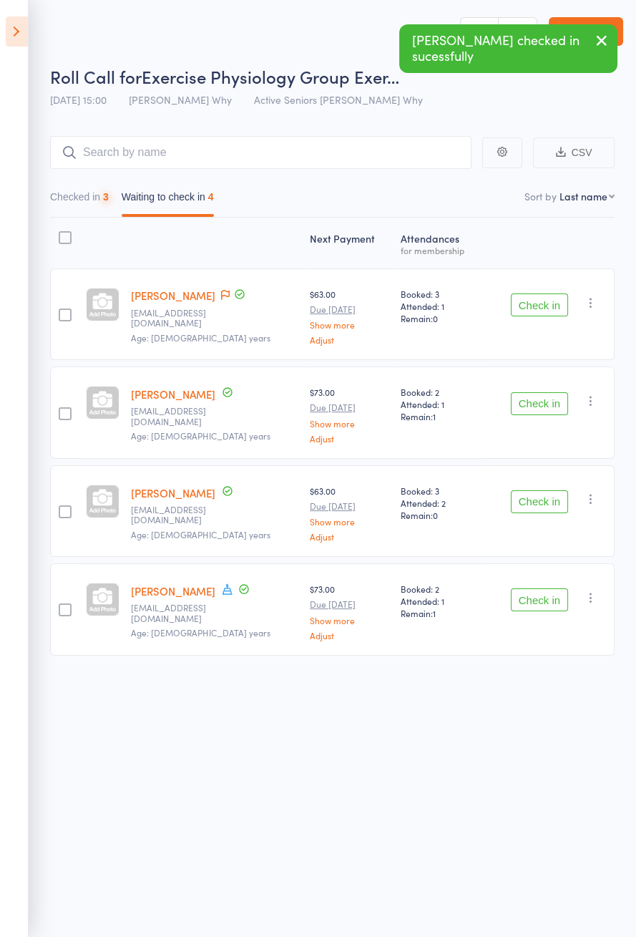
click at [540, 399] on button "Check in" at bounding box center [539, 403] width 57 height 23
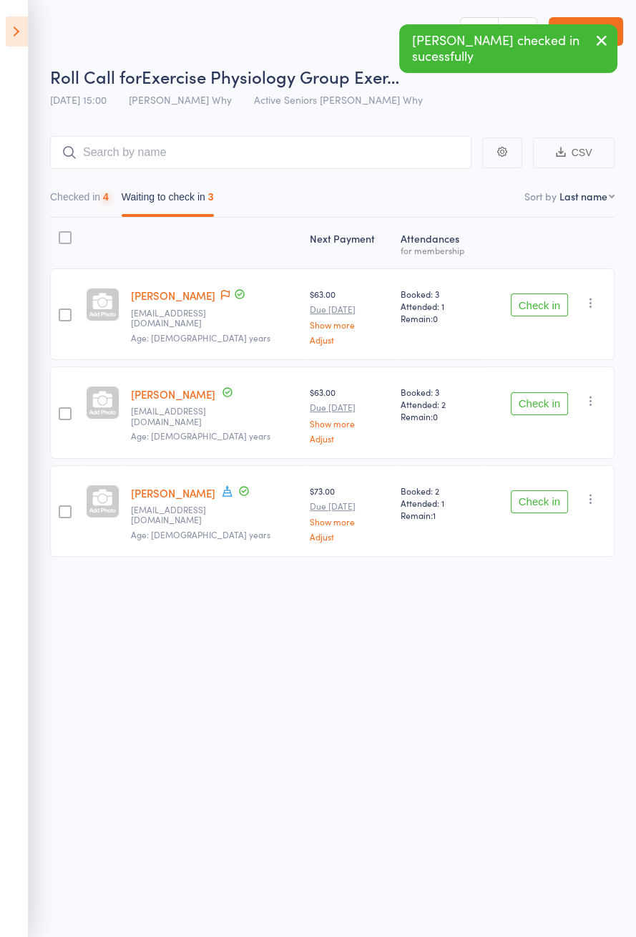
click at [535, 406] on button "Check in" at bounding box center [539, 403] width 57 height 23
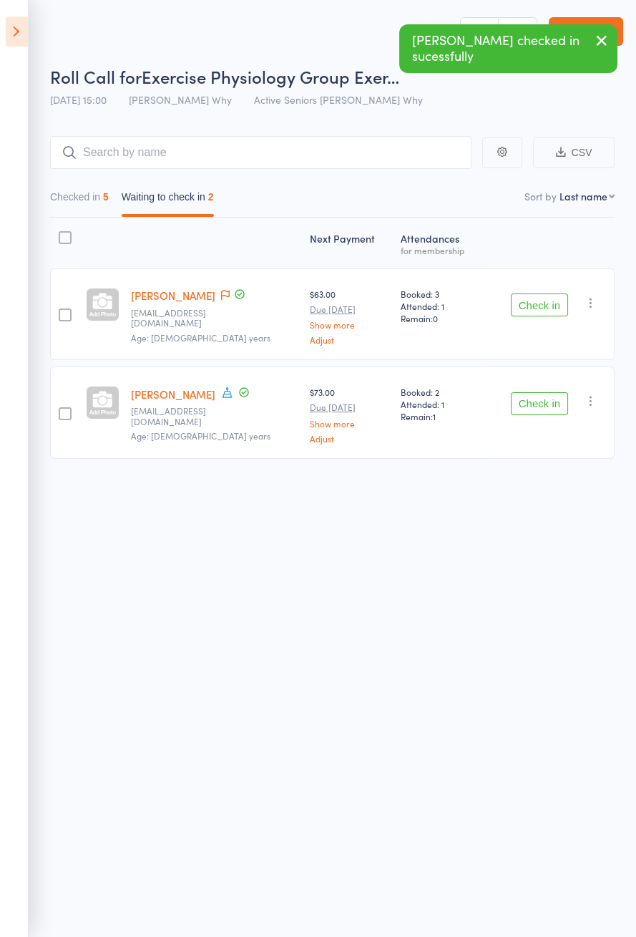
click at [537, 406] on button "Check in" at bounding box center [539, 403] width 57 height 23
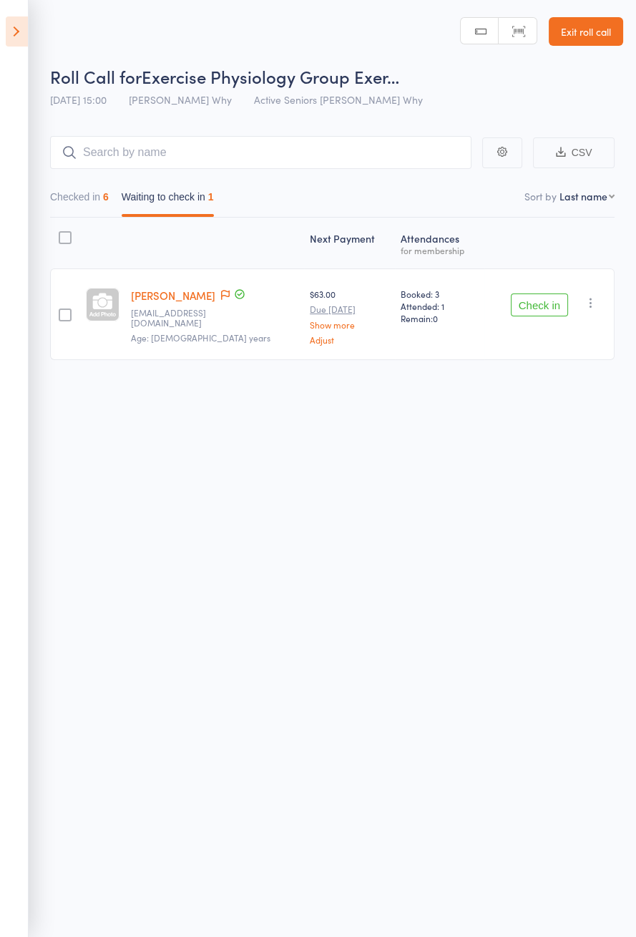
click at [16, 36] on icon at bounding box center [17, 31] width 22 height 30
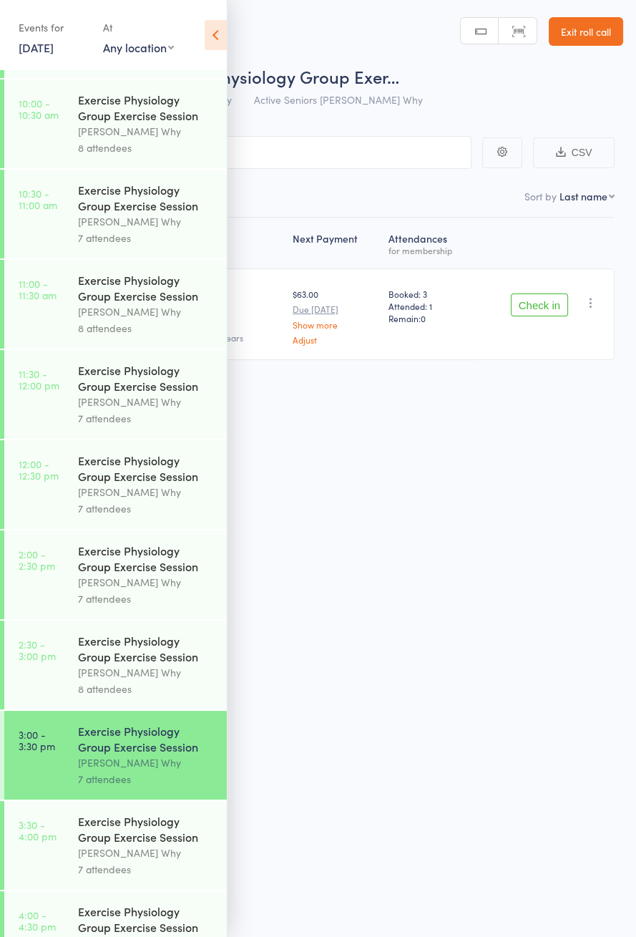
click at [147, 844] on div "Exercise Physiology Group Exercise Session" at bounding box center [146, 828] width 137 height 31
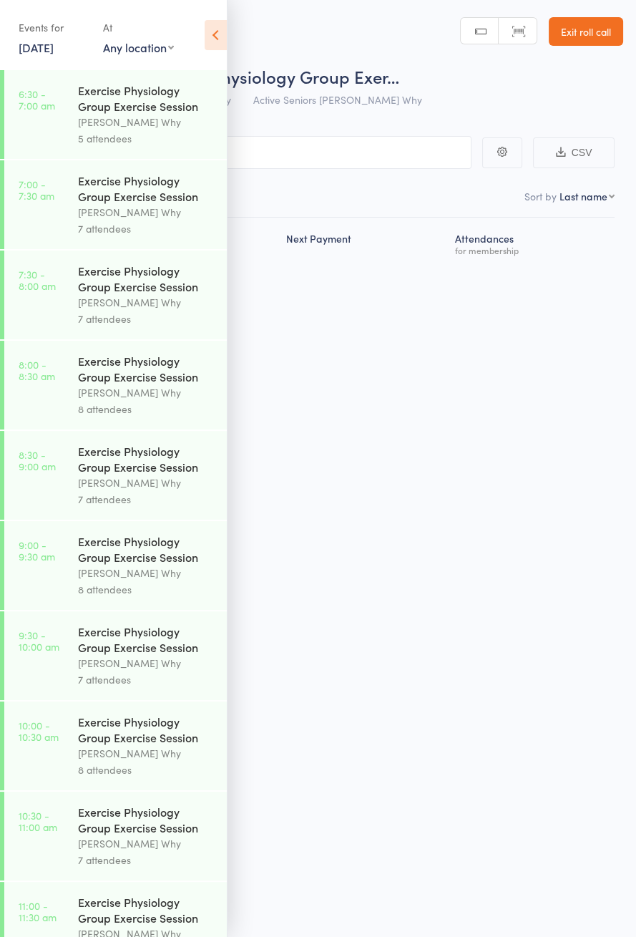
click at [218, 39] on icon at bounding box center [216, 35] width 22 height 30
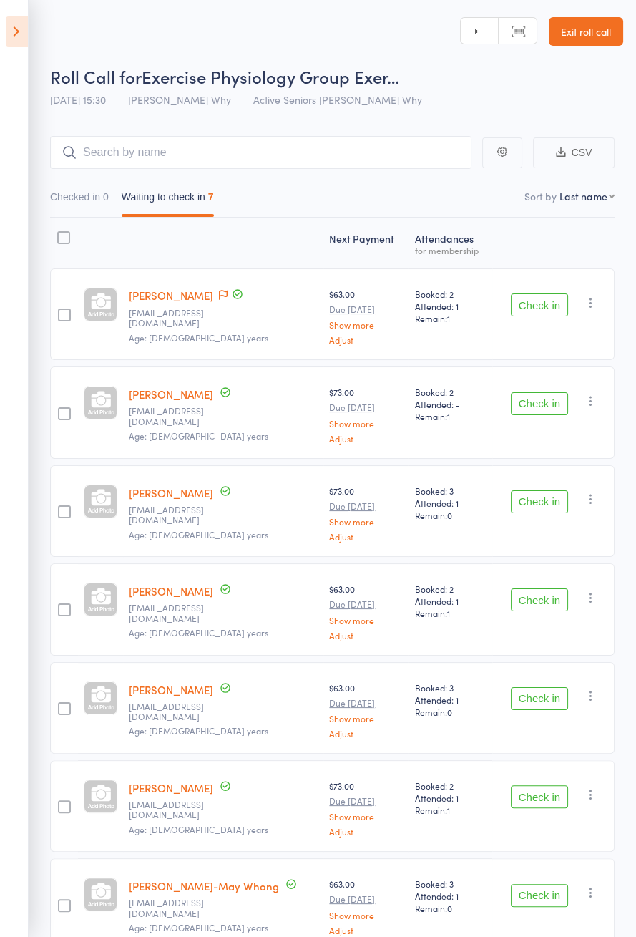
click at [219, 298] on icon at bounding box center [223, 295] width 9 height 10
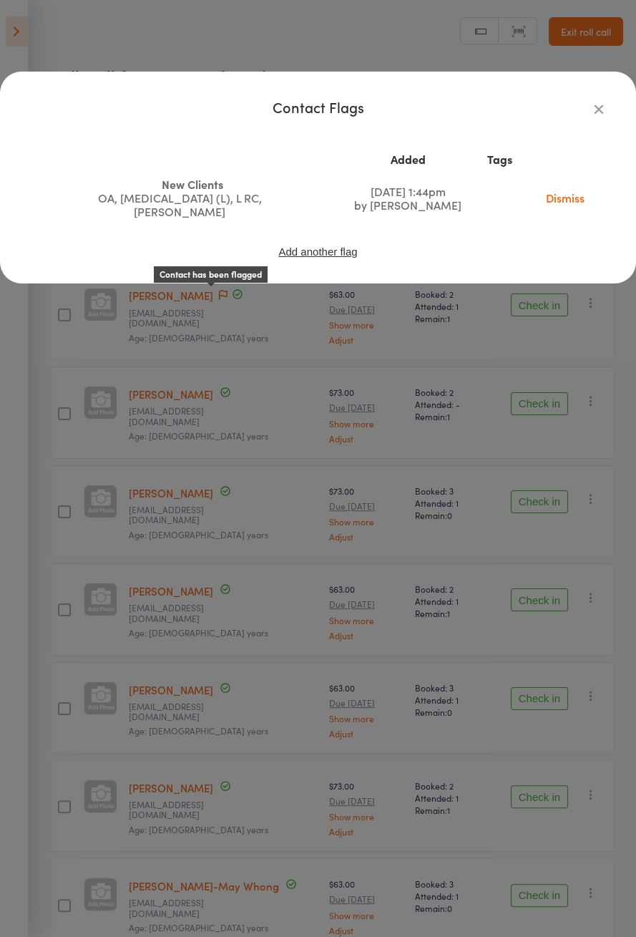
click at [604, 112] on icon "button" at bounding box center [599, 109] width 16 height 16
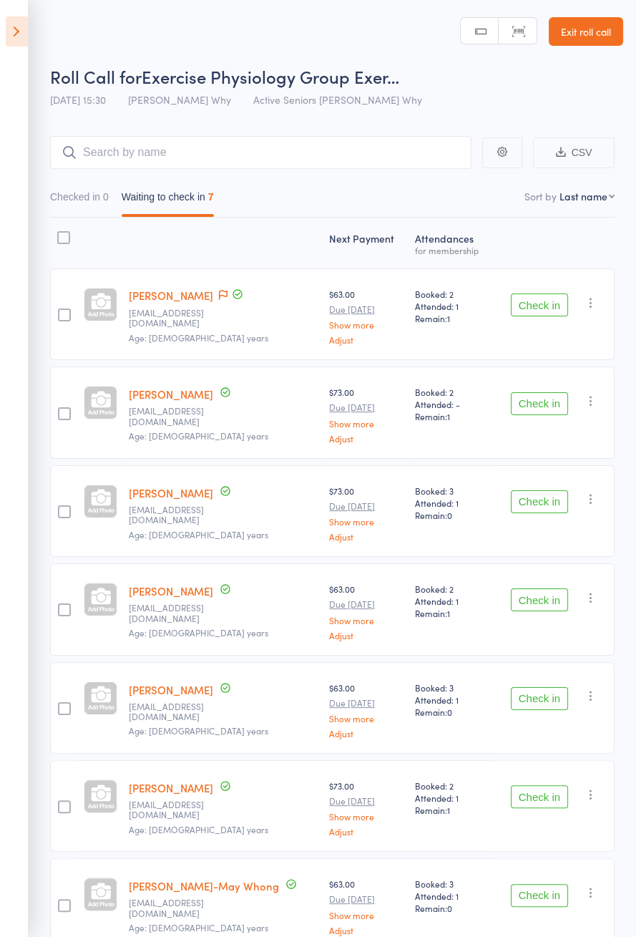
click at [9, 36] on icon at bounding box center [17, 31] width 22 height 30
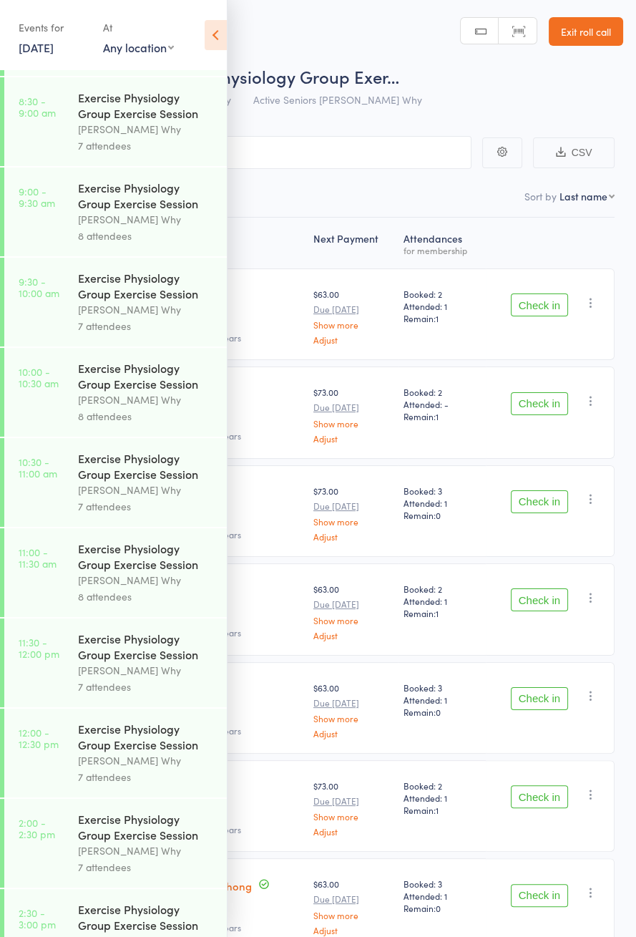
scroll to position [688, 0]
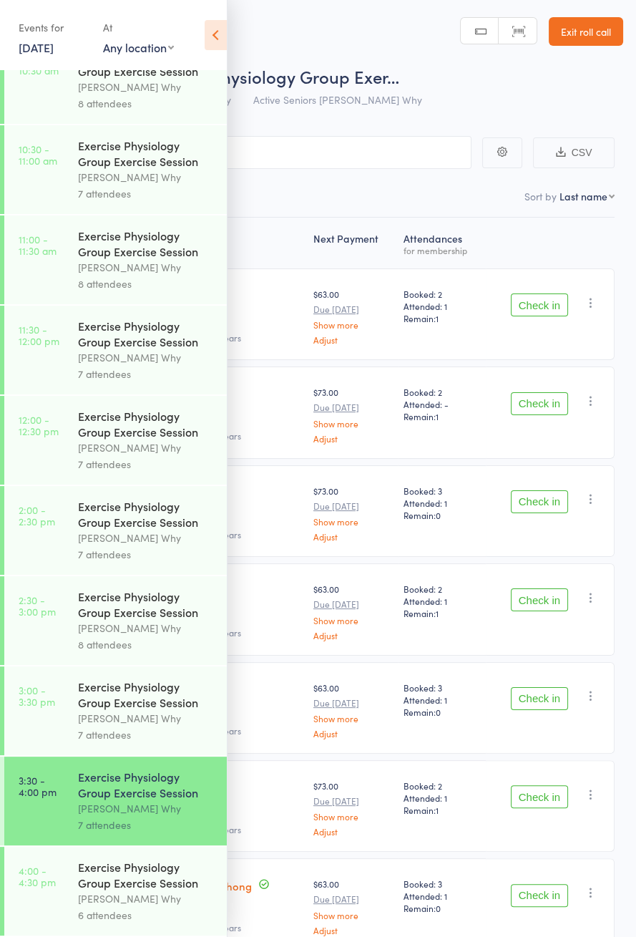
click at [59, 735] on link "3:00 - 3:30 pm Exercise Physiology Group Exercise Session Dee Why 7 attendees" at bounding box center [115, 710] width 223 height 89
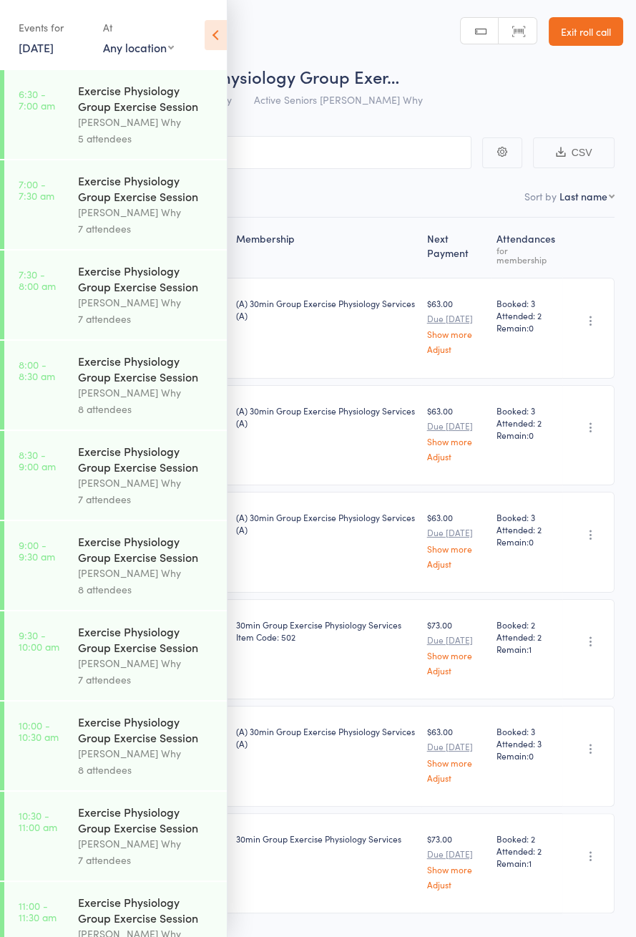
click at [210, 34] on icon at bounding box center [216, 35] width 22 height 30
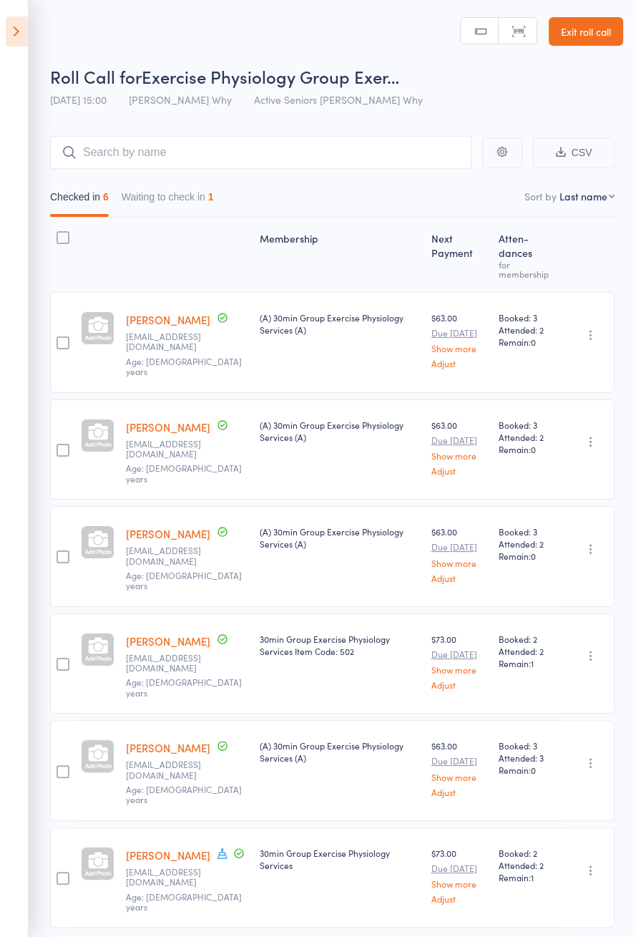
click at [177, 633] on link "Wendy Thornton" at bounding box center [168, 640] width 84 height 15
click at [16, 36] on icon at bounding box center [17, 31] width 22 height 30
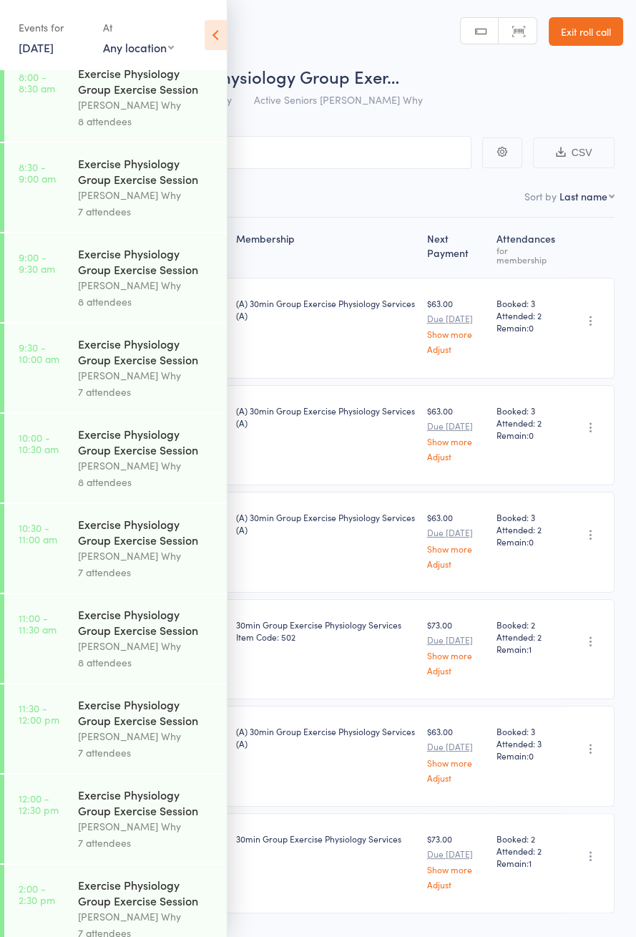
scroll to position [688, 0]
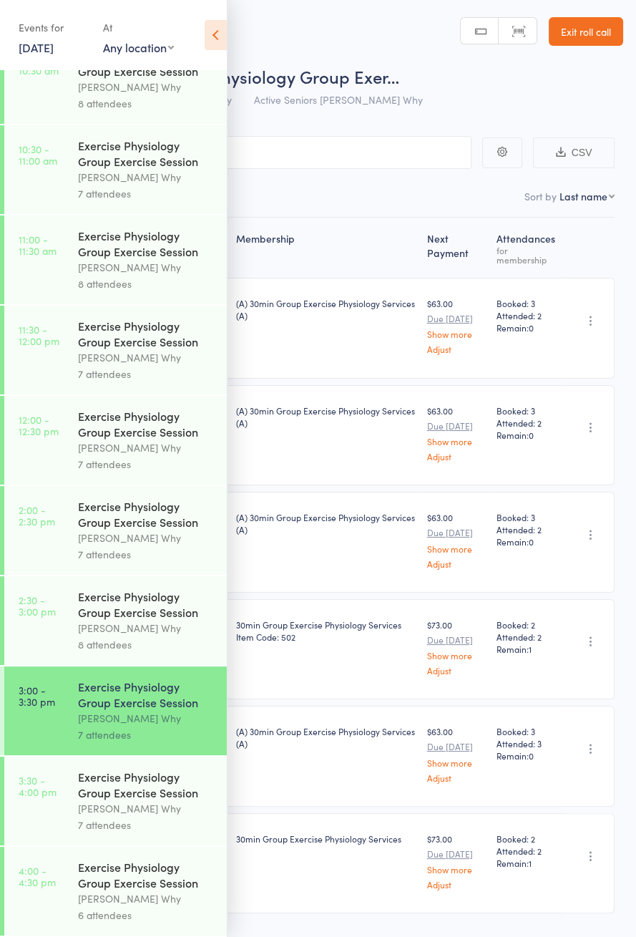
click at [137, 801] on div "Dee Why" at bounding box center [146, 808] width 137 height 16
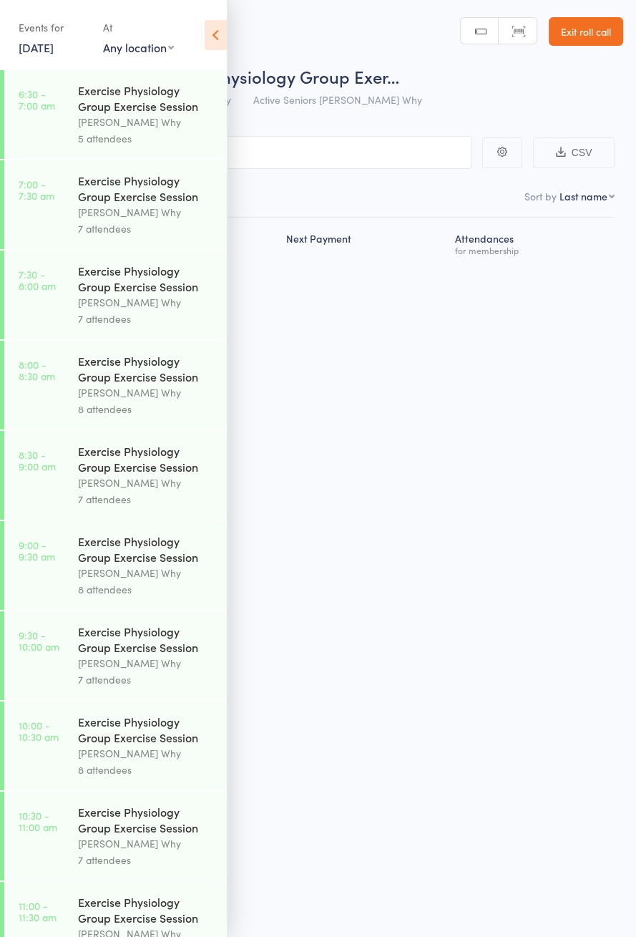
click at [215, 40] on icon at bounding box center [216, 35] width 22 height 30
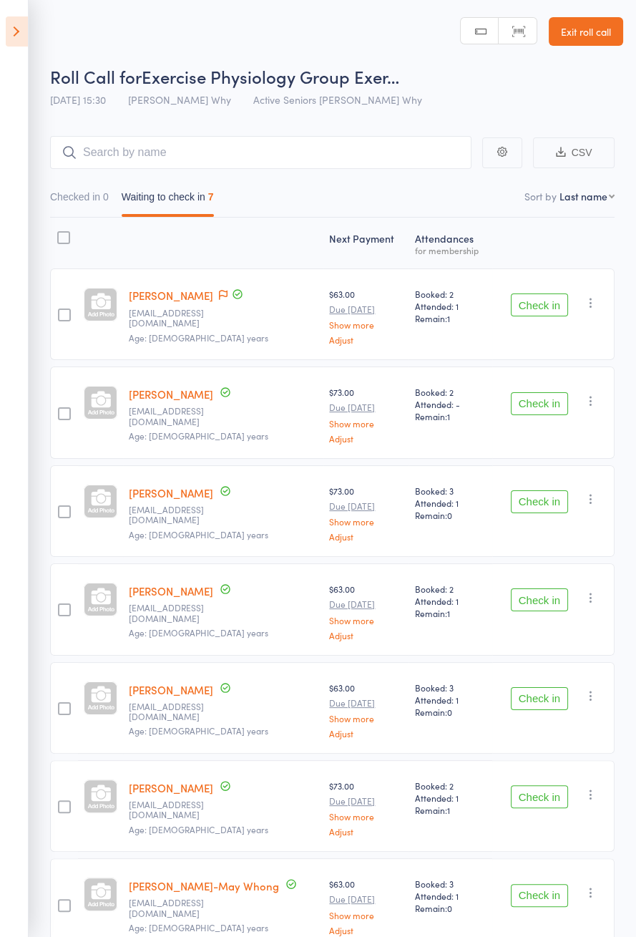
scroll to position [3, 0]
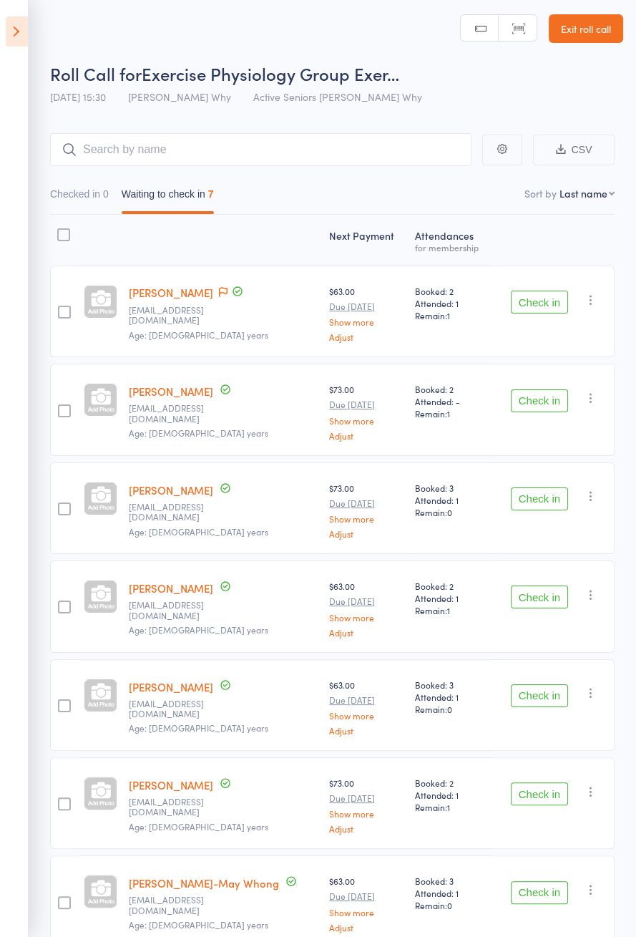
click at [543, 303] on button "Check in" at bounding box center [539, 302] width 57 height 23
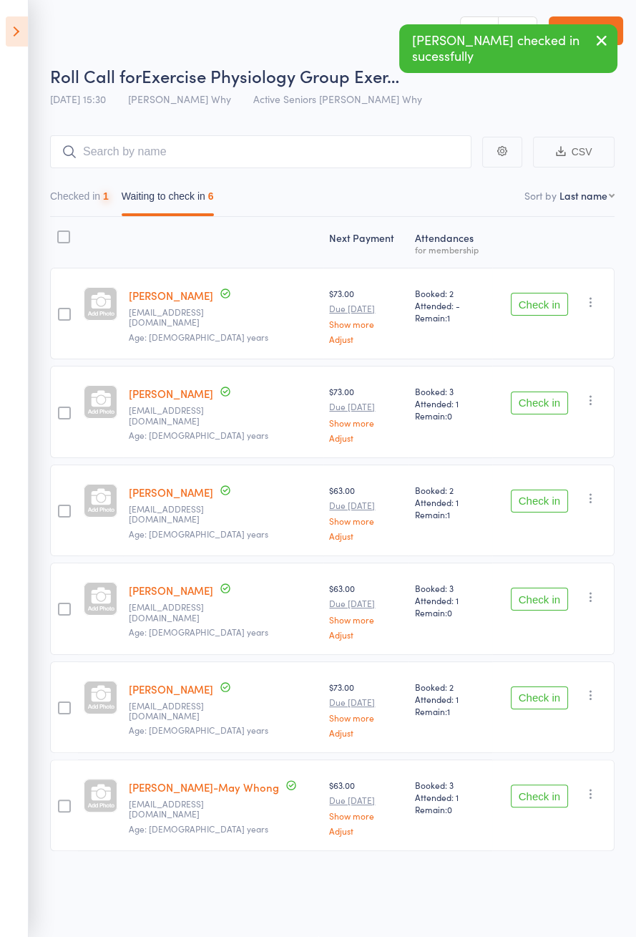
scroll to position [0, 0]
click at [540, 305] on button "Check in" at bounding box center [539, 304] width 57 height 23
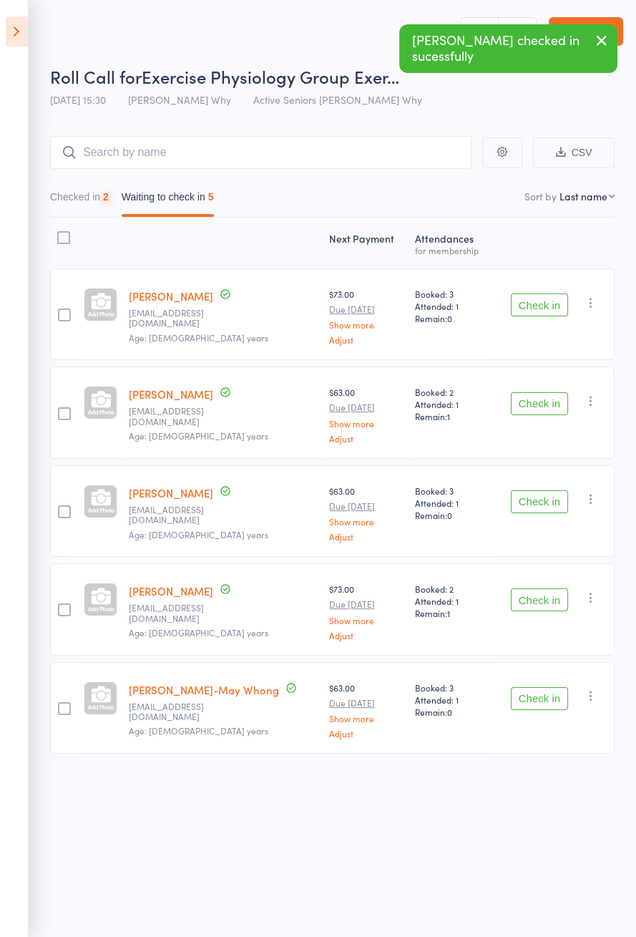
click at [540, 304] on button "Check in" at bounding box center [539, 304] width 57 height 23
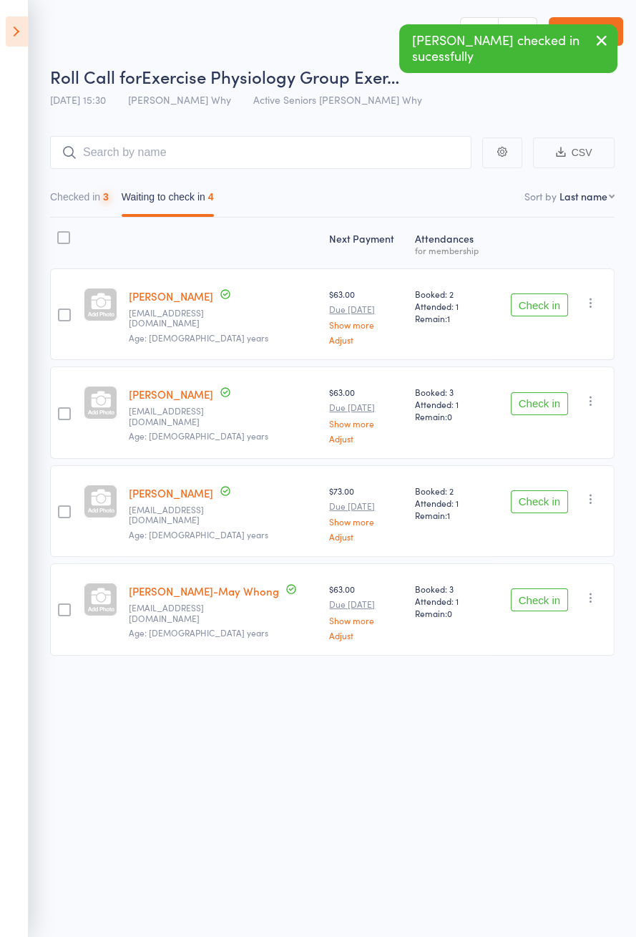
click at [552, 302] on button "Check in" at bounding box center [539, 304] width 57 height 23
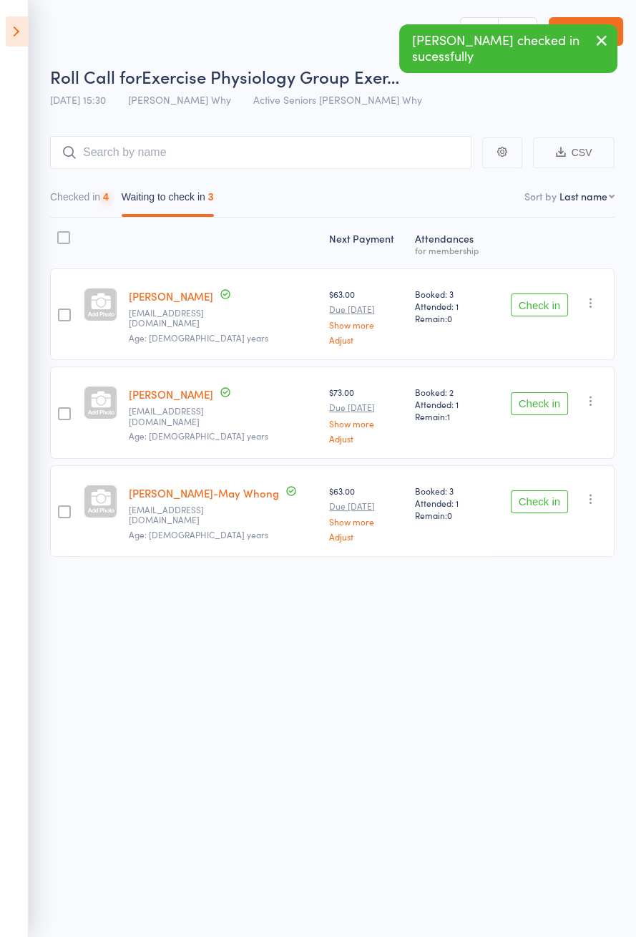
click at [555, 305] on button "Check in" at bounding box center [539, 304] width 57 height 23
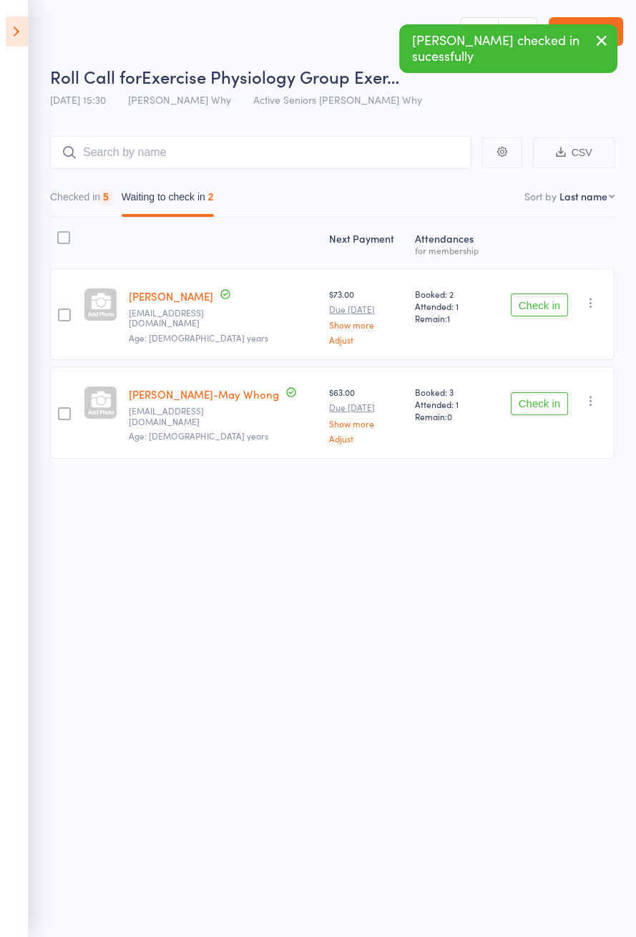
click at [556, 303] on button "Check in" at bounding box center [539, 304] width 57 height 23
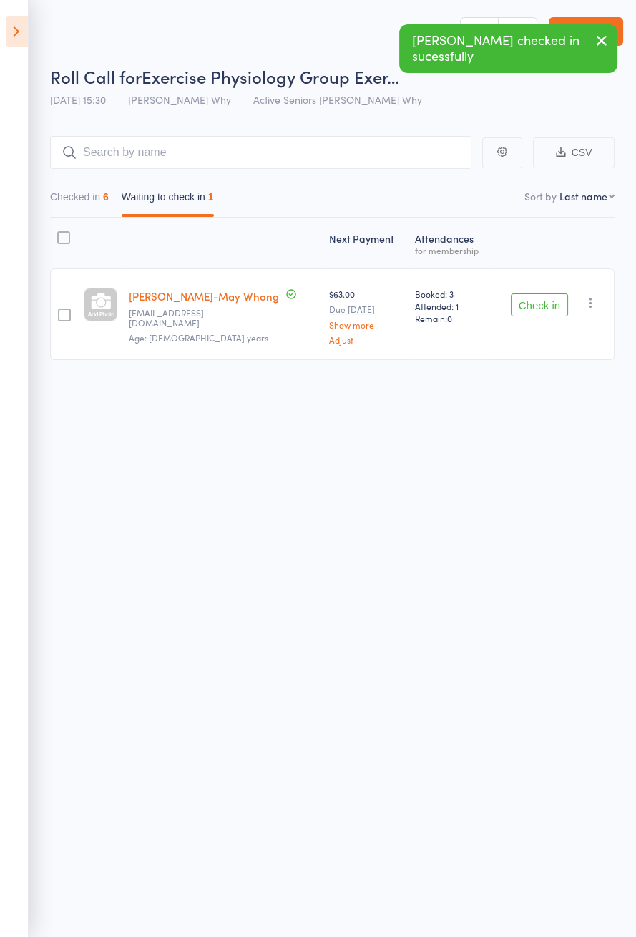
click at [547, 309] on button "Check in" at bounding box center [539, 304] width 57 height 23
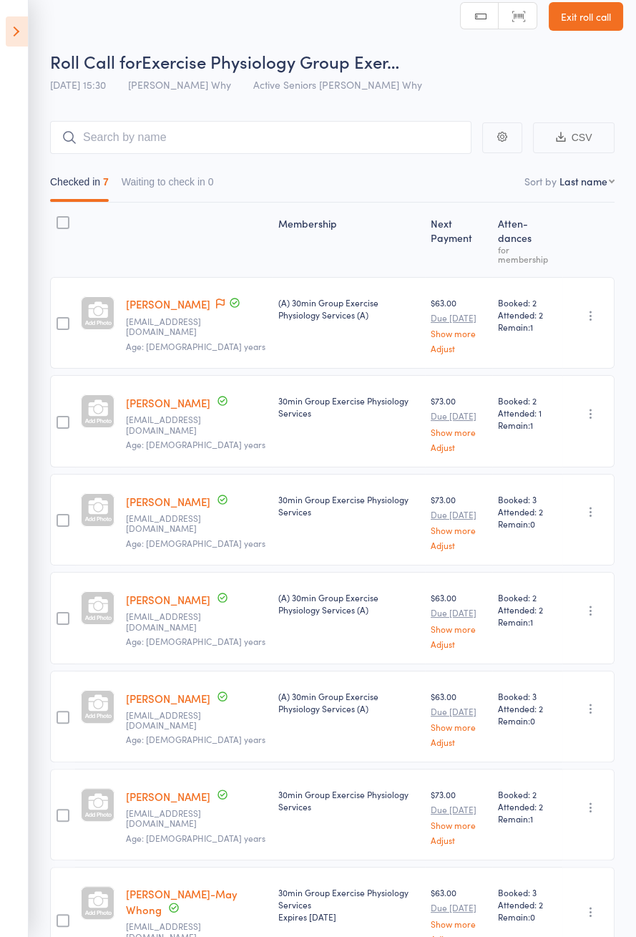
scroll to position [16, 0]
click at [25, 39] on icon at bounding box center [17, 31] width 22 height 30
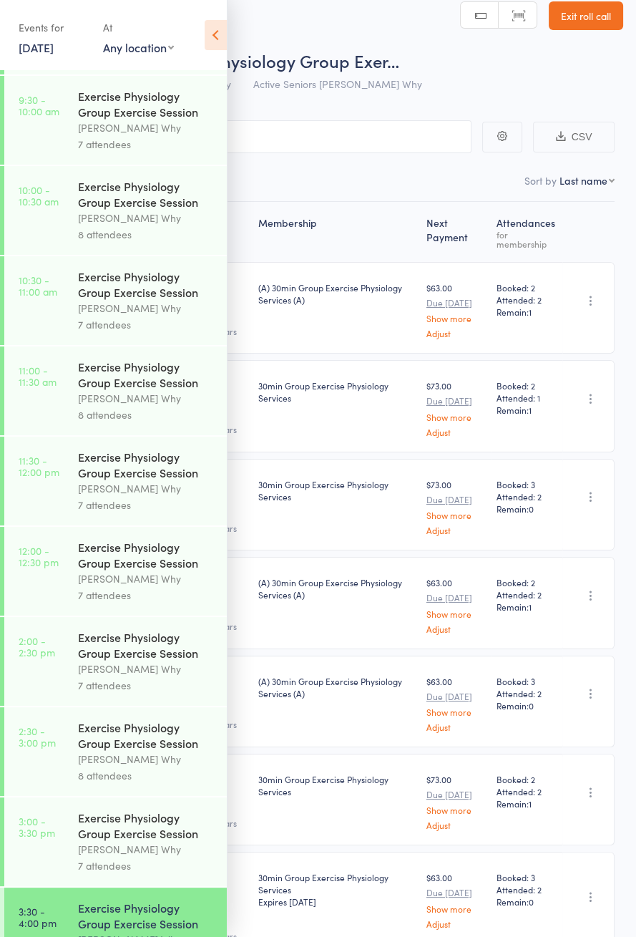
scroll to position [622, 0]
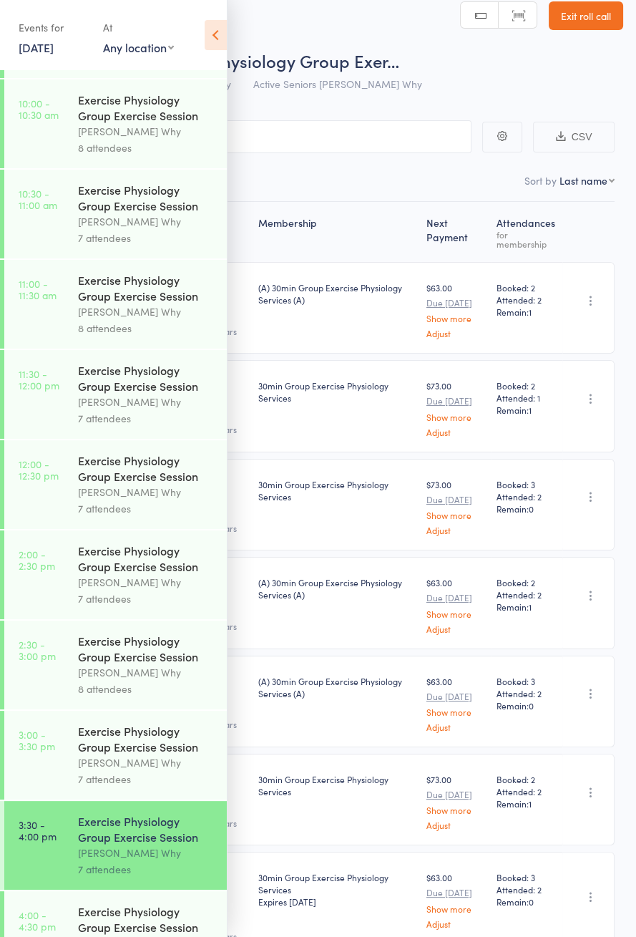
click at [89, 935] on div "Exercise Physiology Group Exercise Session" at bounding box center [146, 918] width 137 height 31
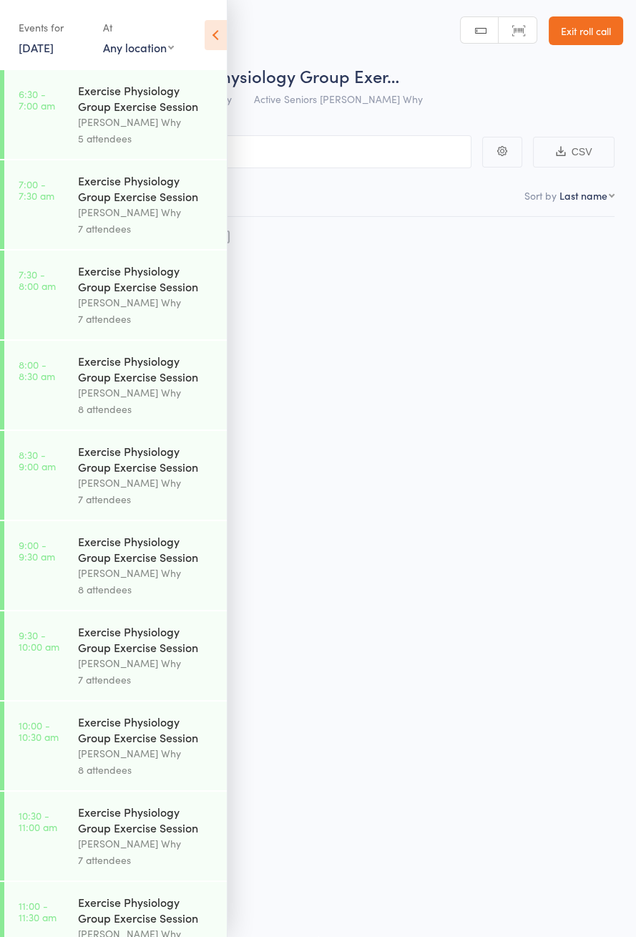
click at [215, 38] on icon at bounding box center [216, 35] width 22 height 30
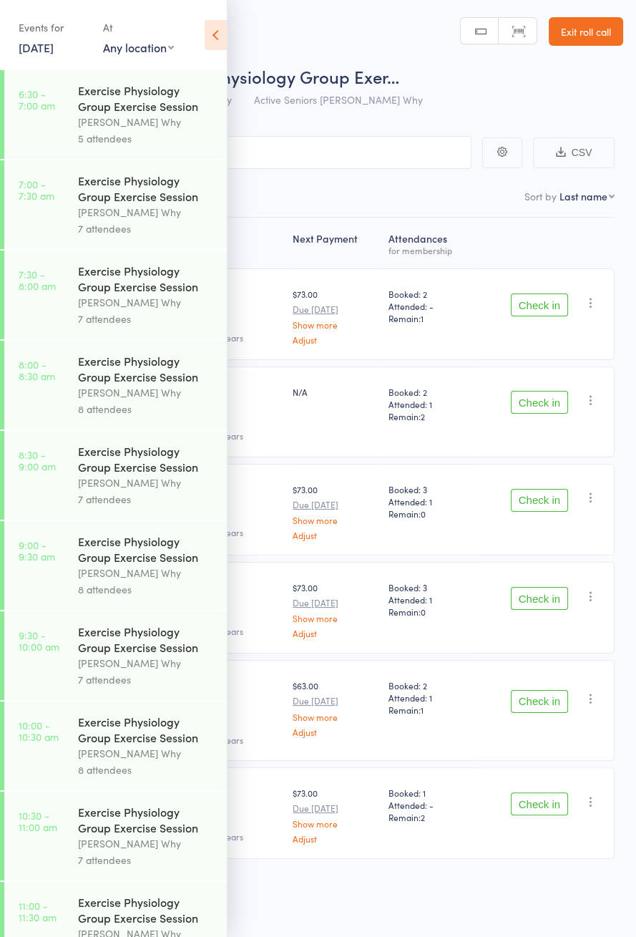
click at [220, 48] on icon at bounding box center [216, 35] width 22 height 30
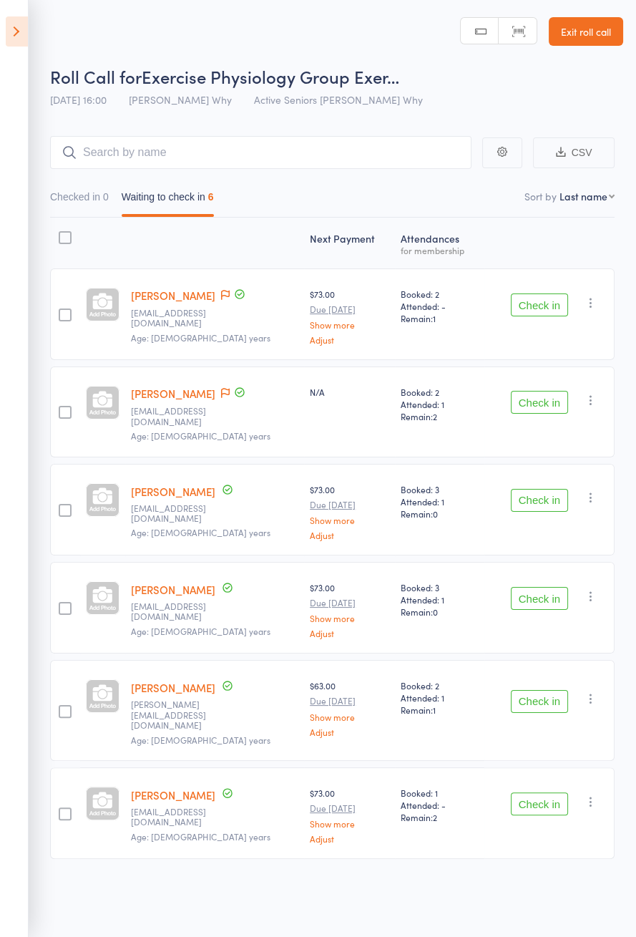
click at [547, 492] on button "Check in" at bounding box center [539, 500] width 57 height 23
click at [542, 587] on button "Check in" at bounding box center [539, 598] width 57 height 23
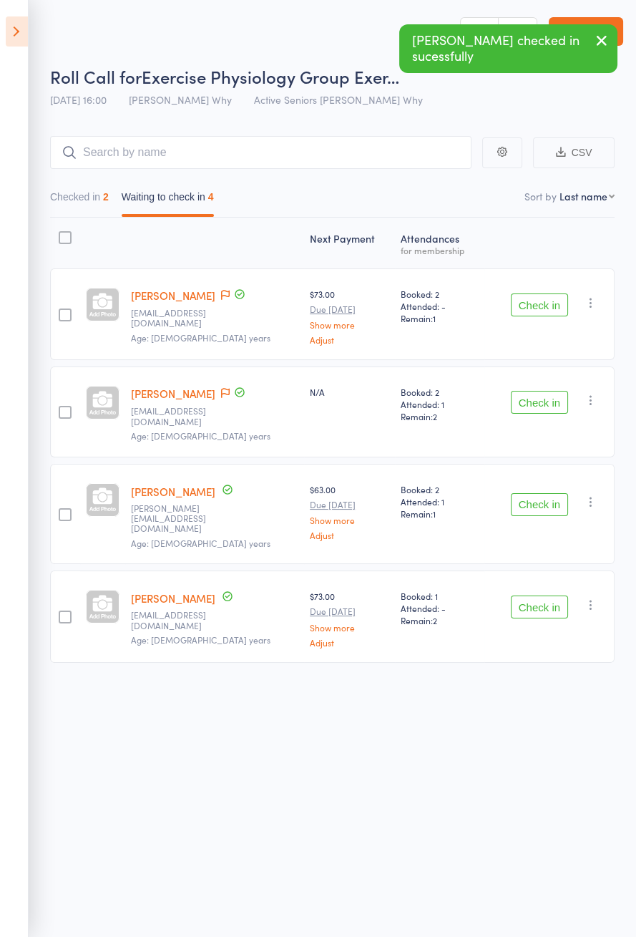
click at [545, 493] on button "Check in" at bounding box center [539, 504] width 57 height 23
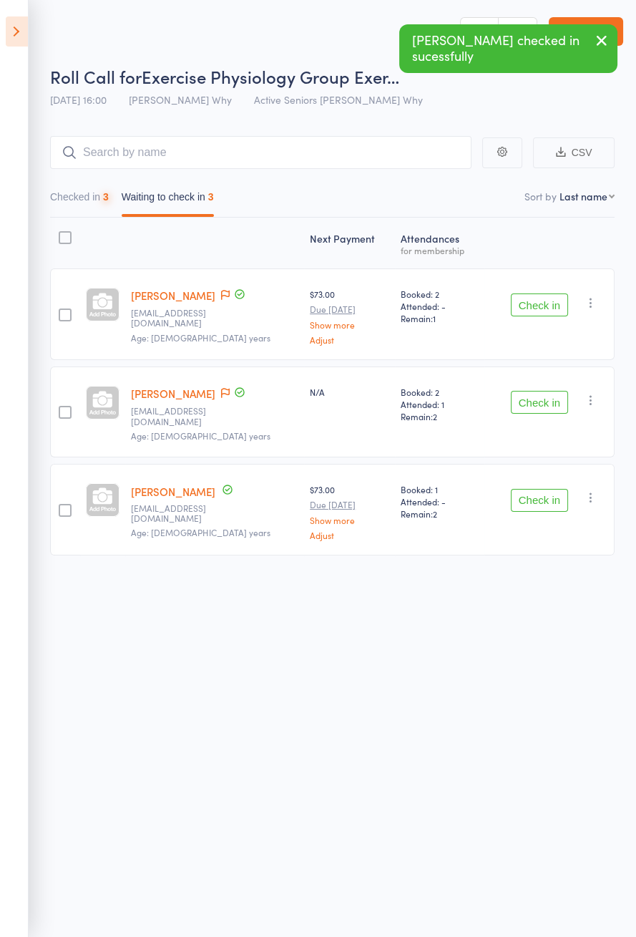
click at [540, 391] on button "Check in" at bounding box center [539, 402] width 57 height 23
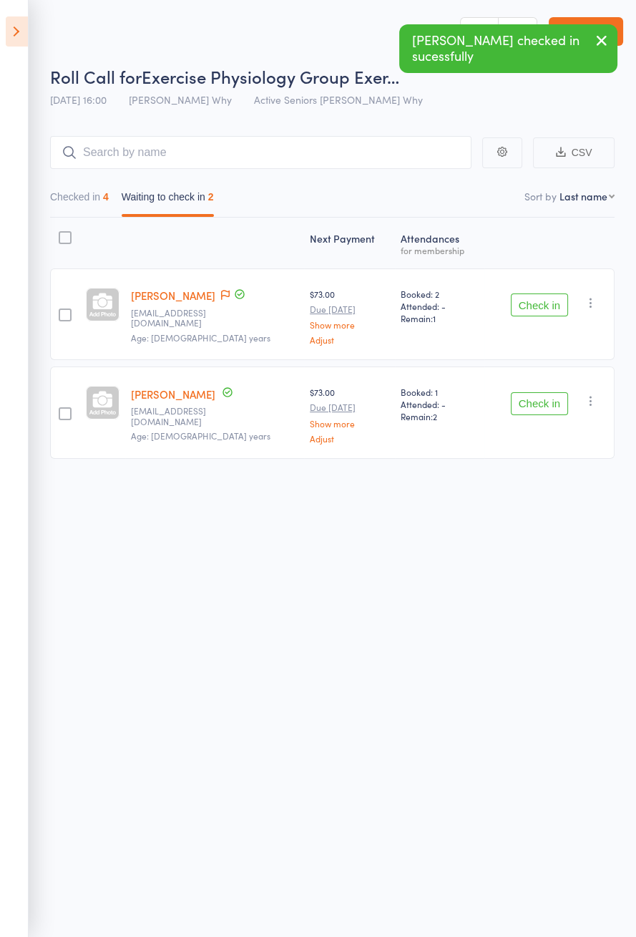
click at [96, 202] on button "Checked in 4" at bounding box center [79, 200] width 59 height 33
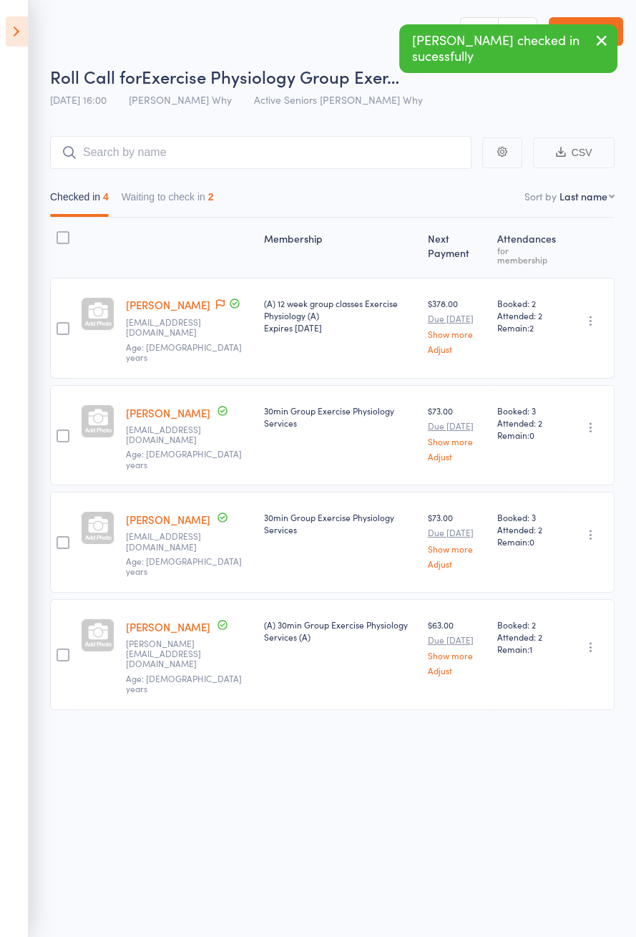
click at [216, 302] on icon at bounding box center [220, 304] width 9 height 10
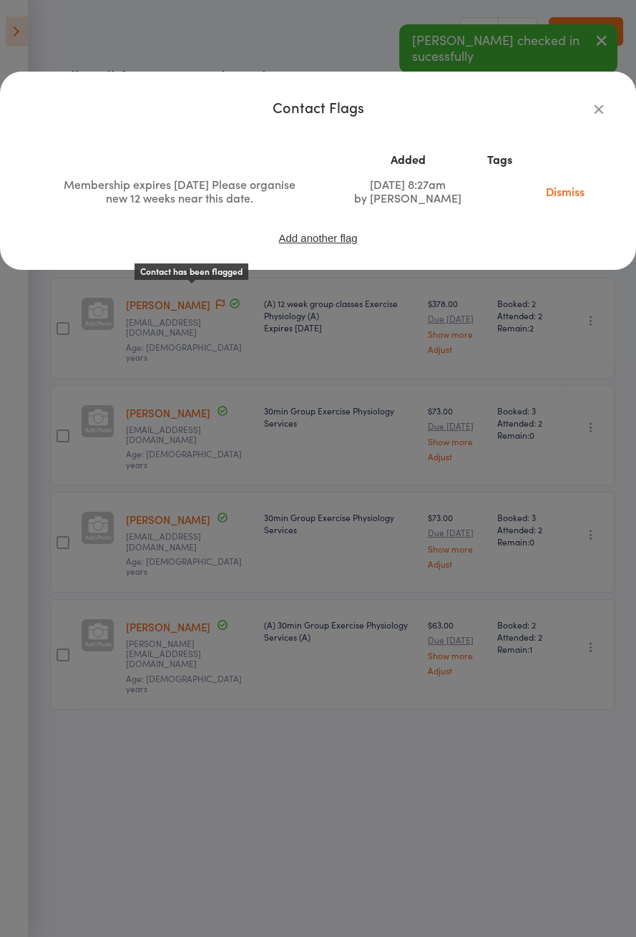
click at [605, 109] on icon "button" at bounding box center [599, 109] width 16 height 16
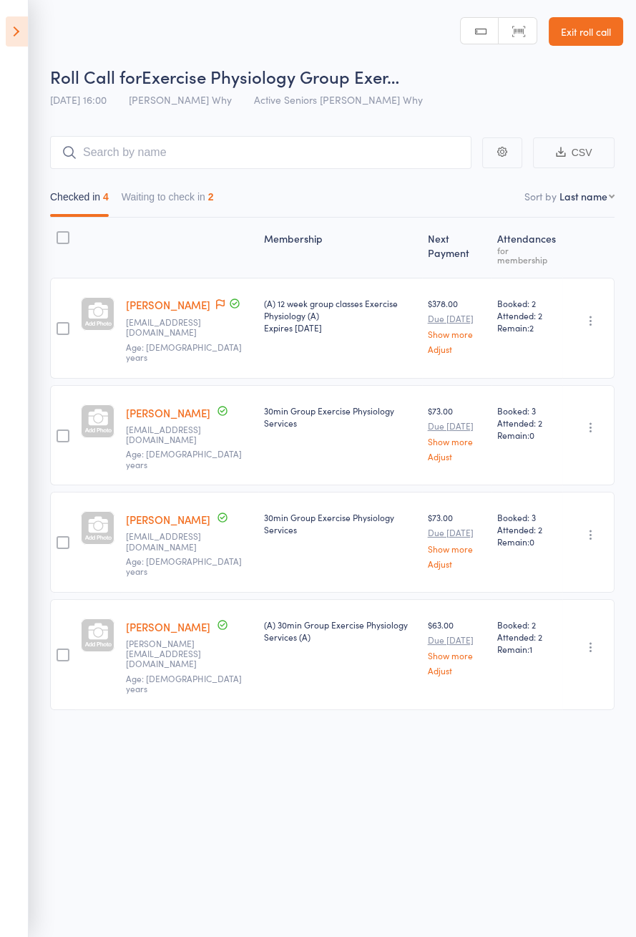
click at [194, 198] on button "Waiting to check in 2" at bounding box center [168, 200] width 92 height 33
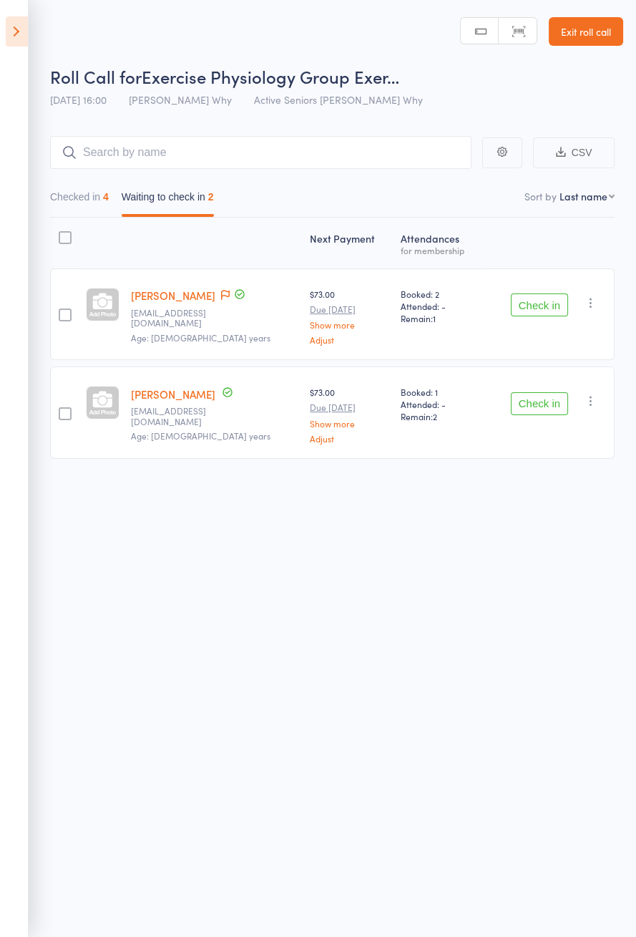
click at [221, 296] on icon at bounding box center [225, 295] width 9 height 10
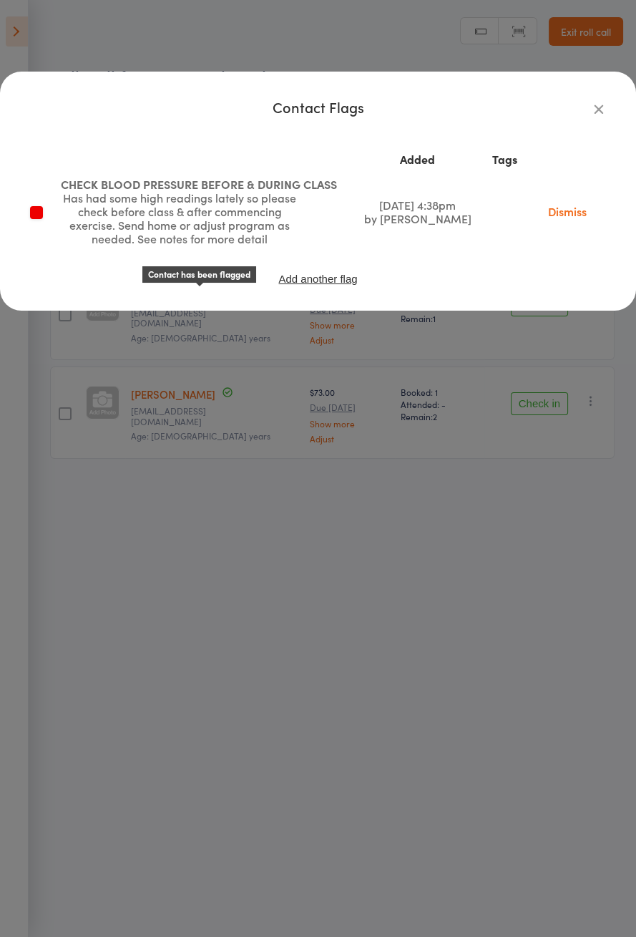
click at [603, 112] on icon "button" at bounding box center [599, 109] width 16 height 16
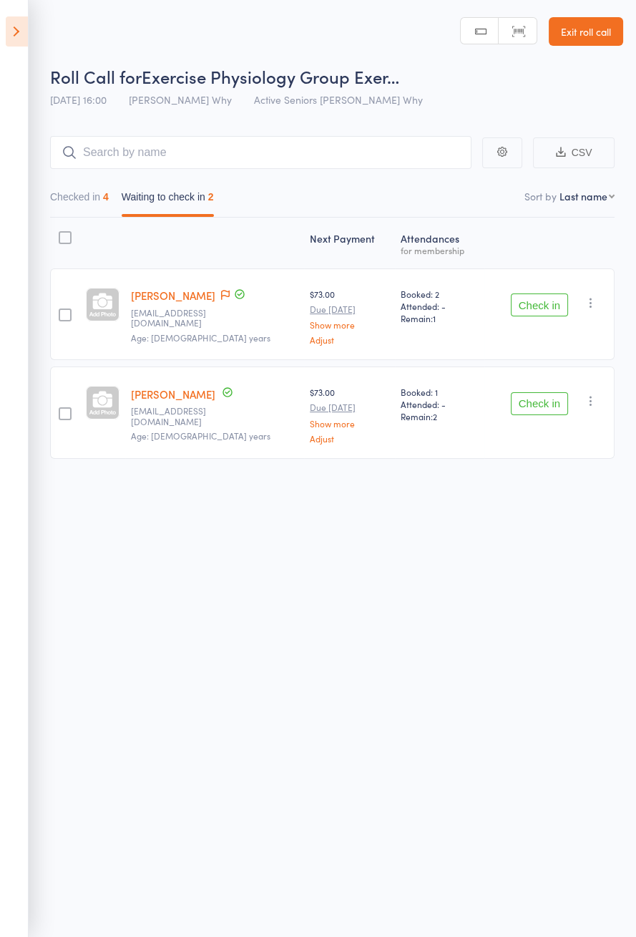
click at [26, 39] on icon at bounding box center [17, 31] width 22 height 30
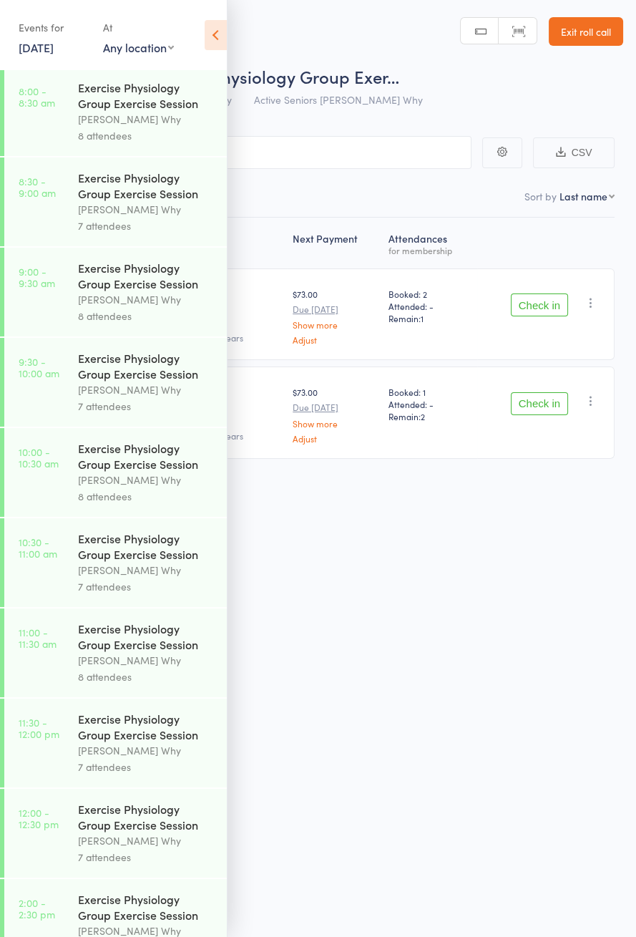
scroll to position [688, 0]
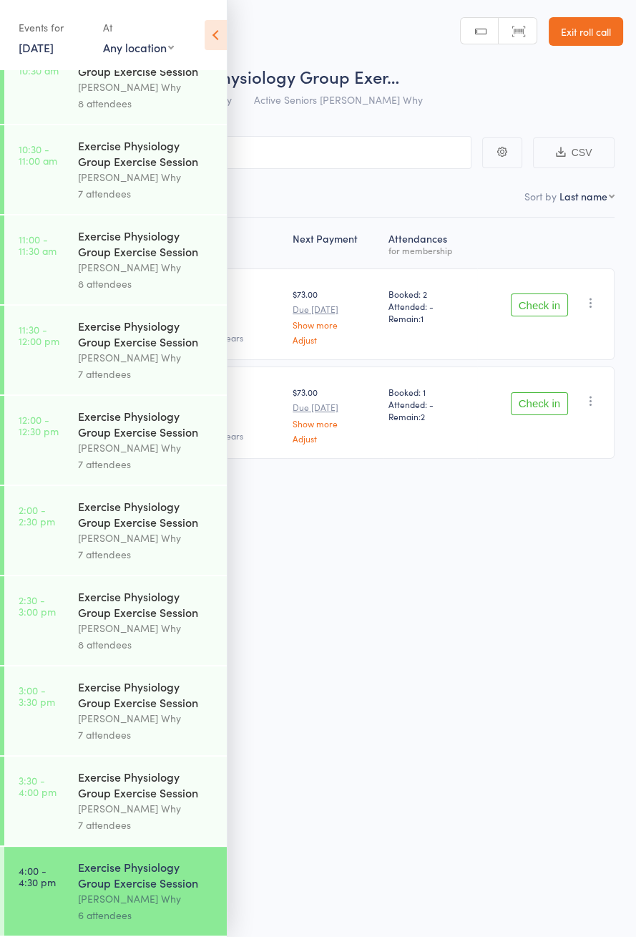
click at [218, 43] on icon at bounding box center [216, 35] width 22 height 30
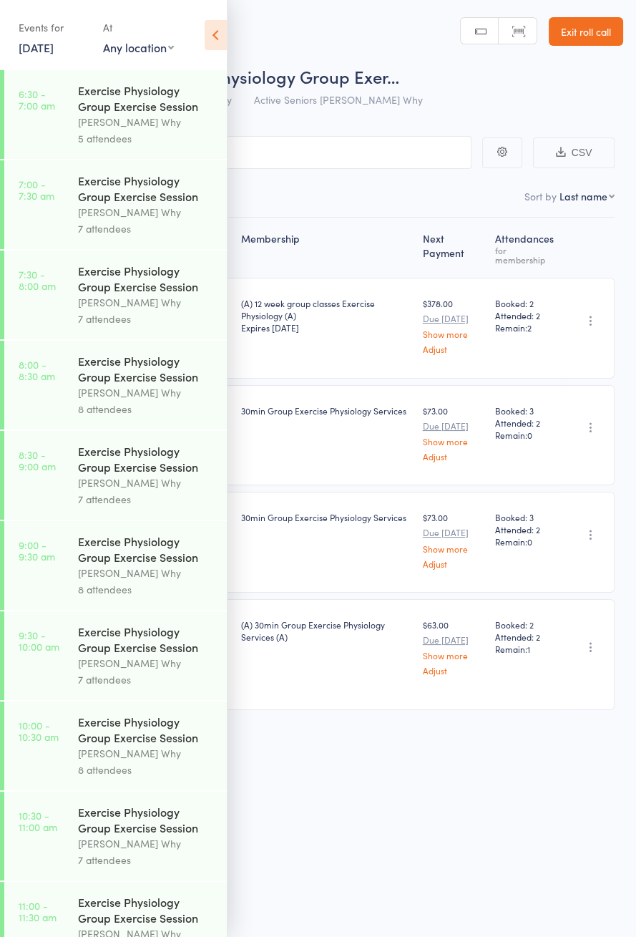
click at [140, 448] on div "Exercise Physiology Group Exercise Session" at bounding box center [146, 458] width 137 height 31
click at [219, 41] on icon at bounding box center [216, 35] width 22 height 30
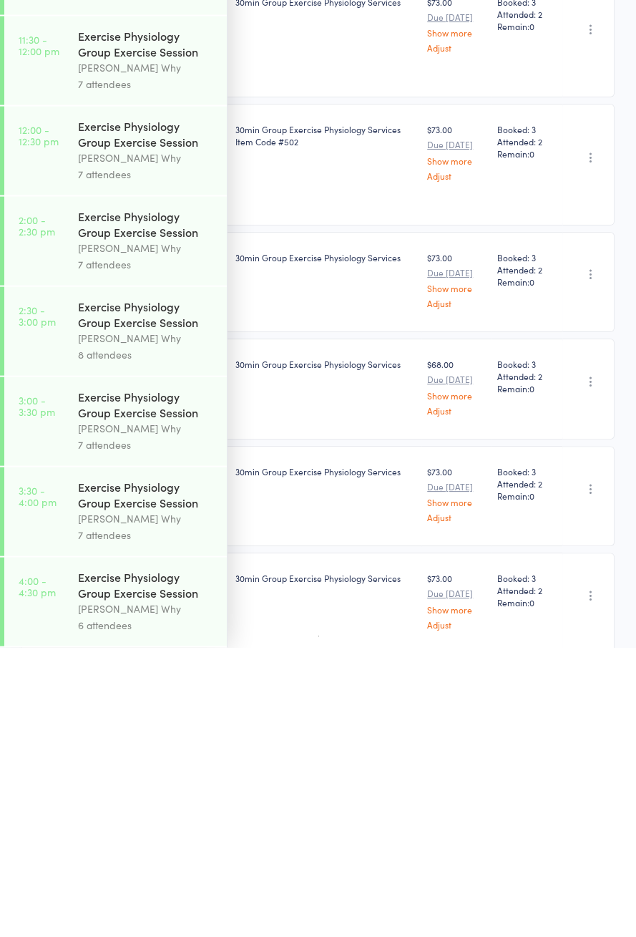
scroll to position [622, 0]
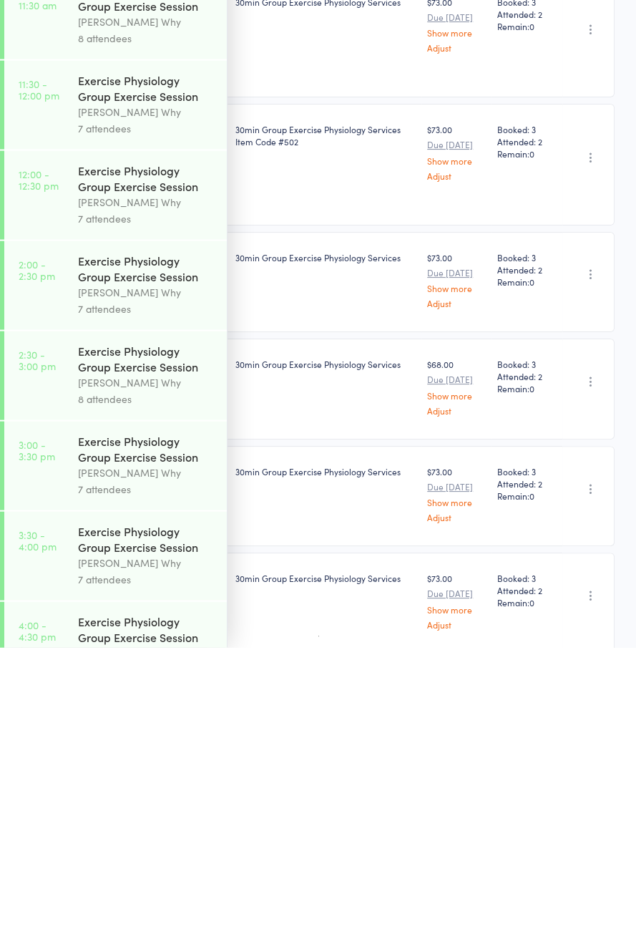
click at [141, 935] on div "Exercise Physiology Group Exercise Session" at bounding box center [146, 918] width 137 height 31
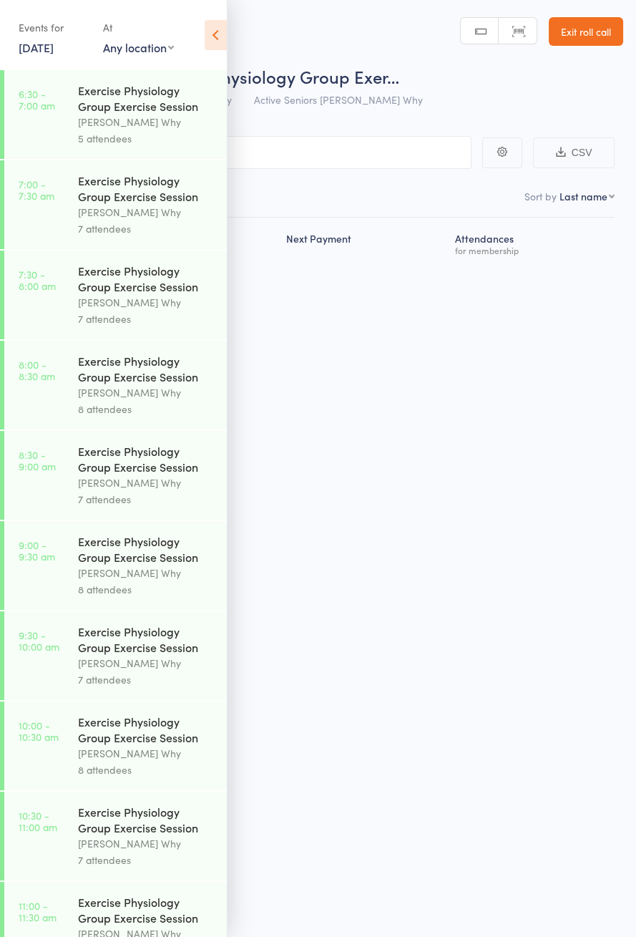
click at [215, 29] on icon at bounding box center [216, 35] width 22 height 30
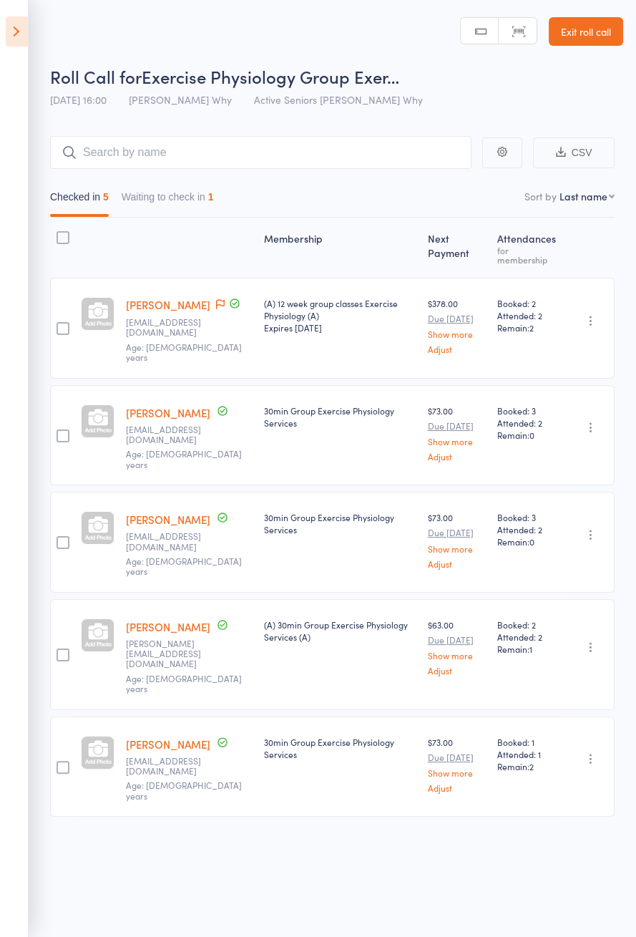
click at [214, 197] on div "1" at bounding box center [211, 196] width 6 height 11
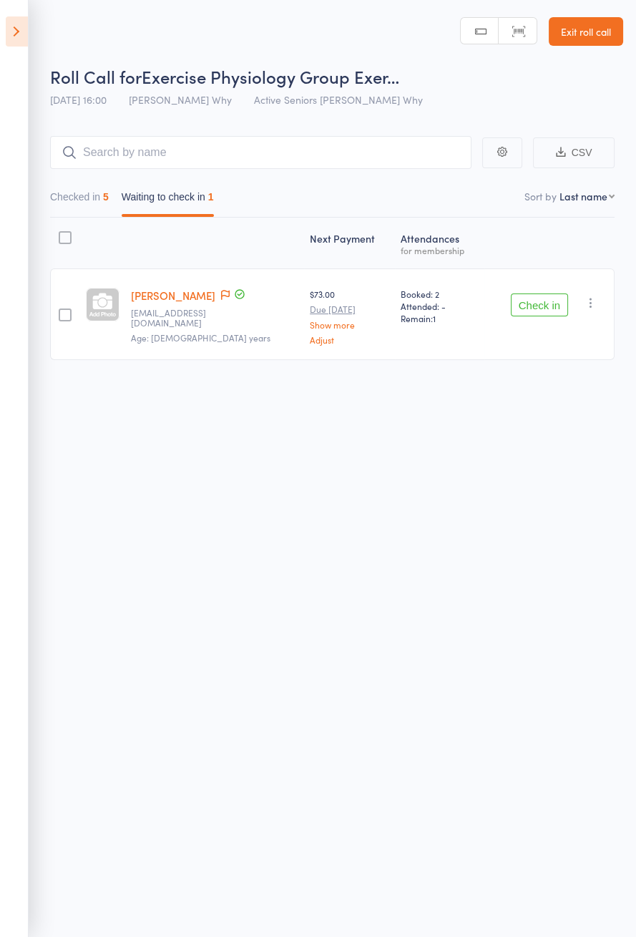
click at [527, 306] on button "Check in" at bounding box center [539, 304] width 57 height 23
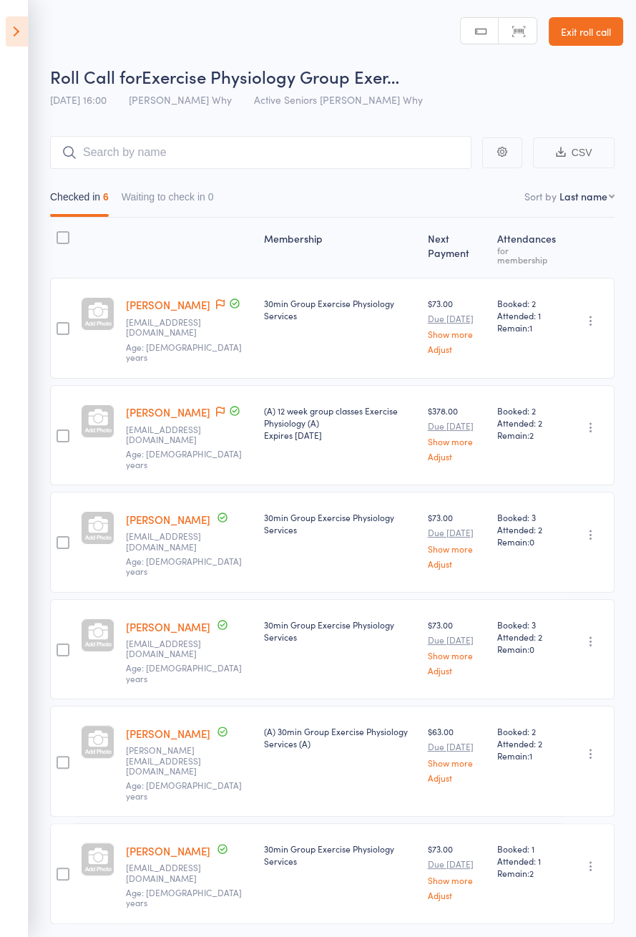
click at [216, 406] on icon at bounding box center [220, 411] width 9 height 10
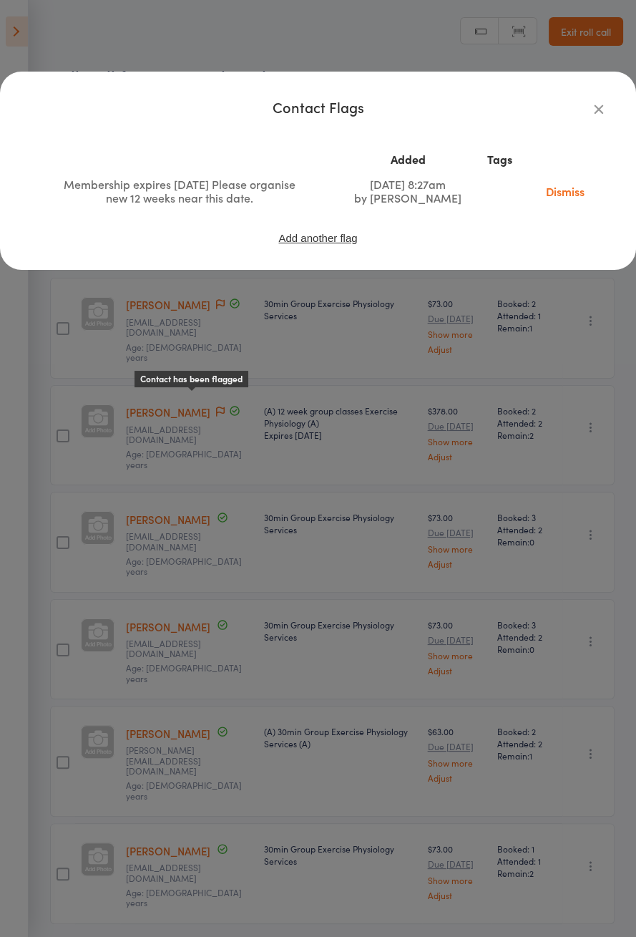
click at [561, 192] on link "Dismiss" at bounding box center [565, 191] width 60 height 16
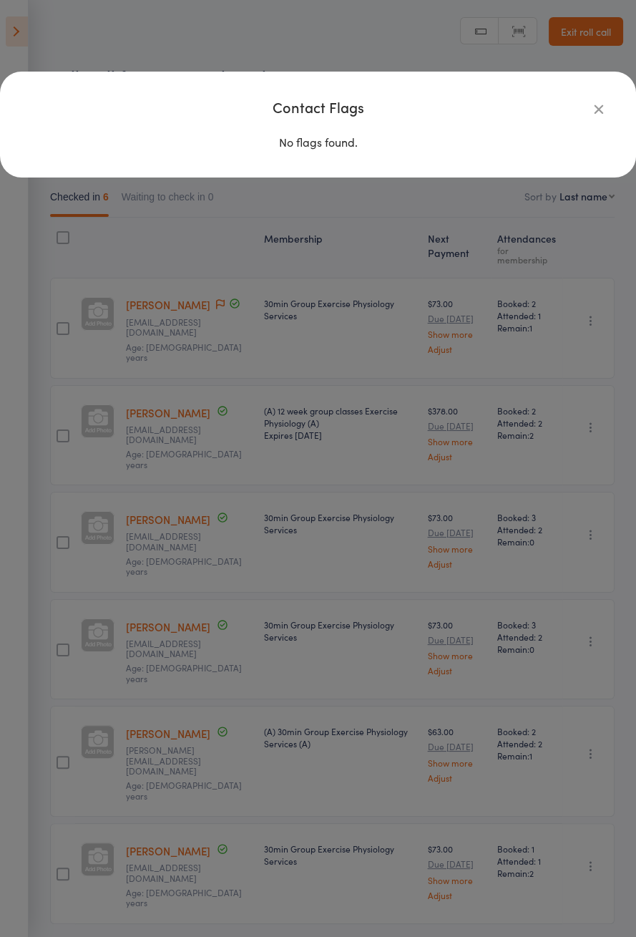
click at [597, 113] on icon "button" at bounding box center [599, 109] width 16 height 16
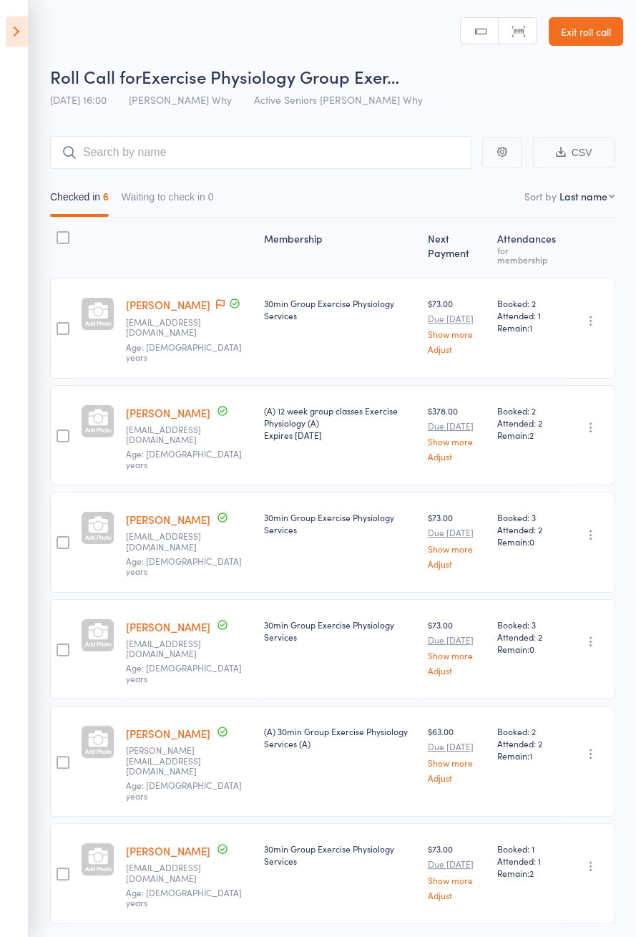
click at [155, 405] on link "[PERSON_NAME]" at bounding box center [168, 412] width 84 height 15
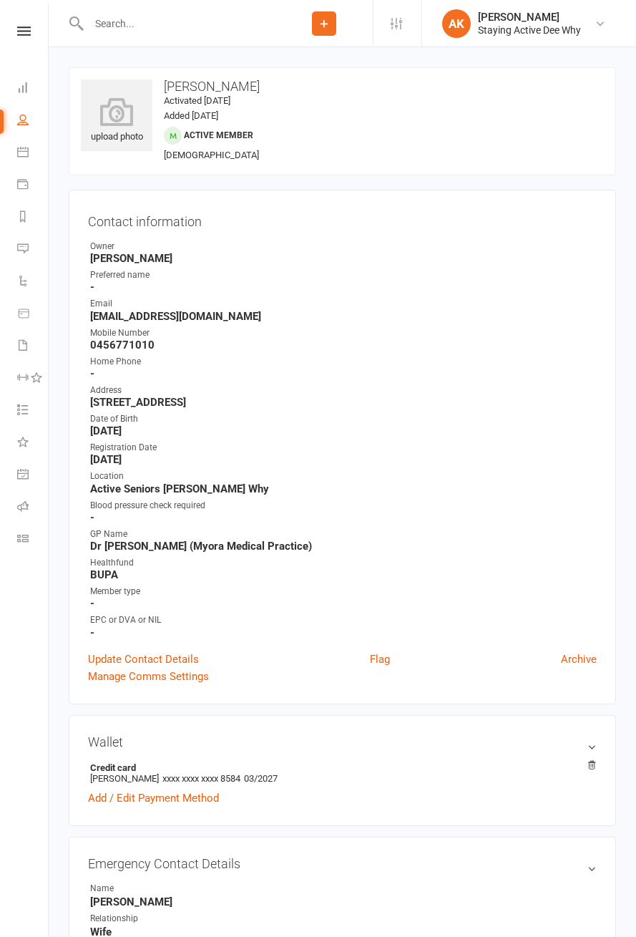
click at [379, 655] on link "Flag" at bounding box center [380, 658] width 20 height 17
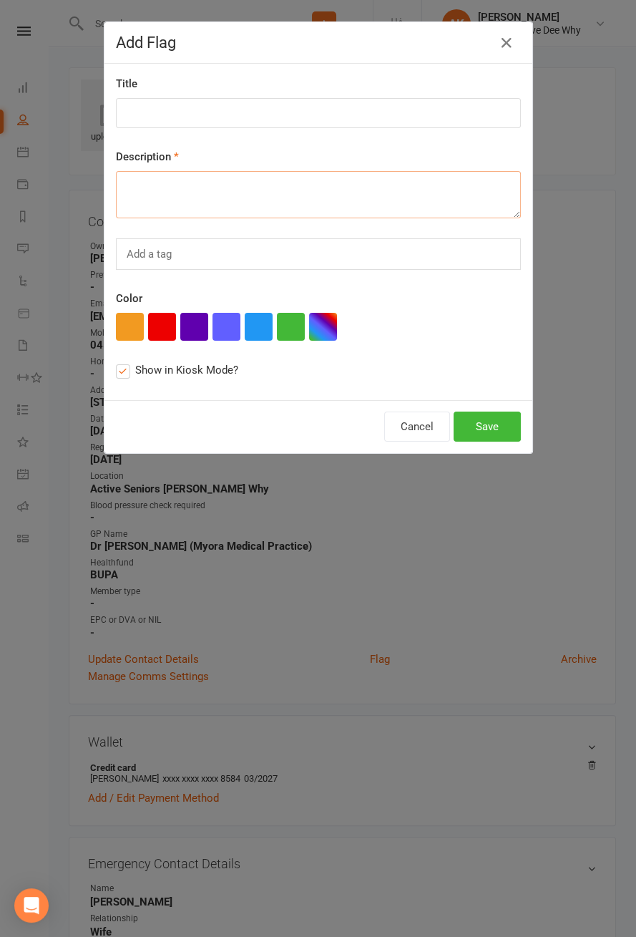
click at [258, 192] on textarea at bounding box center [318, 194] width 405 height 47
type textarea "New membership starts [DATE] Just needs to pay."
click at [225, 118] on input at bounding box center [318, 113] width 405 height 30
type input "New 12 WEEKS"
click at [491, 421] on button "Save" at bounding box center [487, 426] width 67 height 30
